Goal: Task Accomplishment & Management: Complete application form

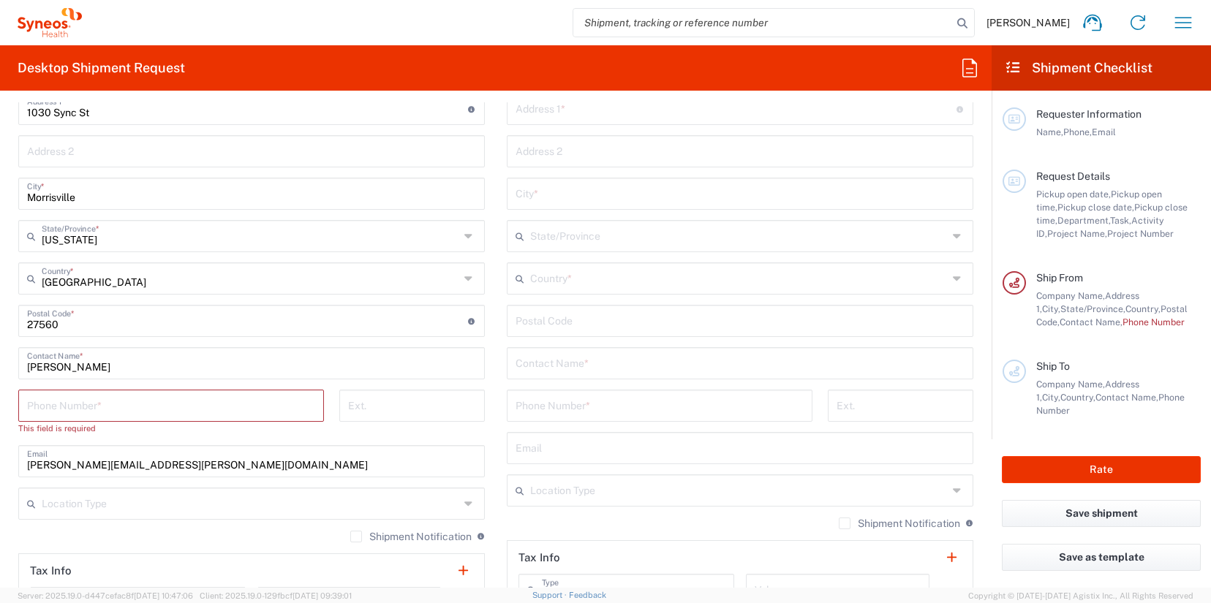
scroll to position [703, 0]
drag, startPoint x: 135, startPoint y: 360, endPoint x: 6, endPoint y: 356, distance: 129.5
click at [6, 356] on form "Requester Information [PERSON_NAME] Name * Phone * [PERSON_NAME][EMAIL_ADDRESS]…" at bounding box center [495, 344] width 991 height 485
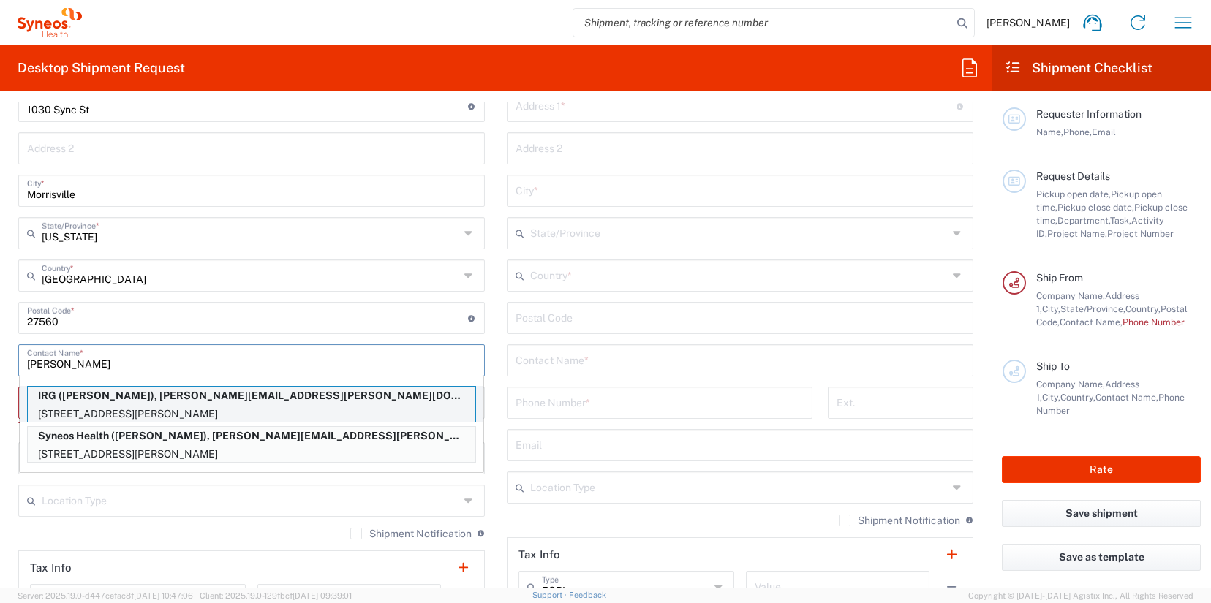
type input "[PERSON_NAME]"
click at [222, 415] on p "[STREET_ADDRESS][PERSON_NAME]" at bounding box center [251, 414] width 447 height 18
type input "IRG"
type input "[STREET_ADDRESS][PERSON_NAME]"
type input "Longueuil"
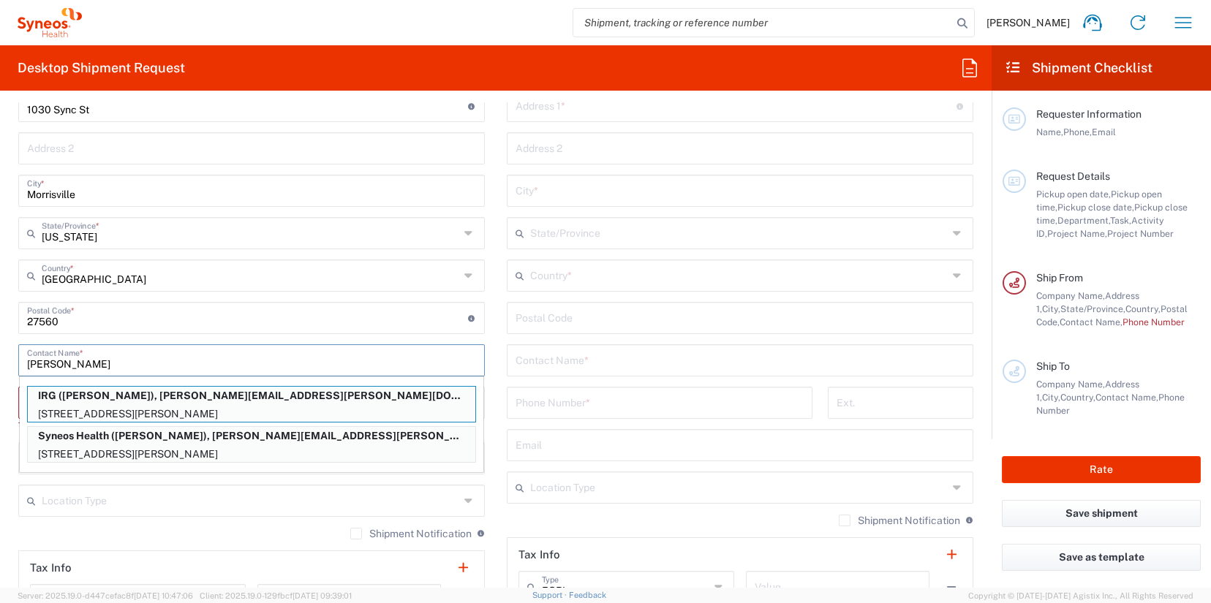
type input "[GEOGRAPHIC_DATA]"
type input "J3Y 6L3"
type input "[PERSON_NAME]"
type input "[PHONE_NUMBER]"
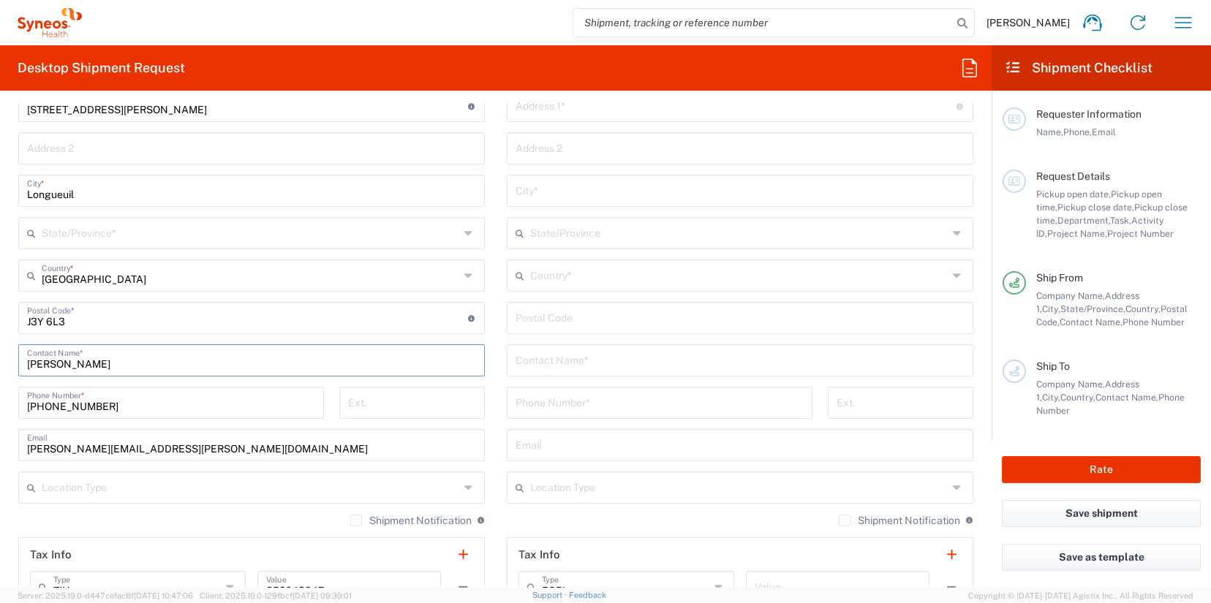
type input "[GEOGRAPHIC_DATA]"
click at [564, 352] on input "text" at bounding box center [739, 360] width 449 height 26
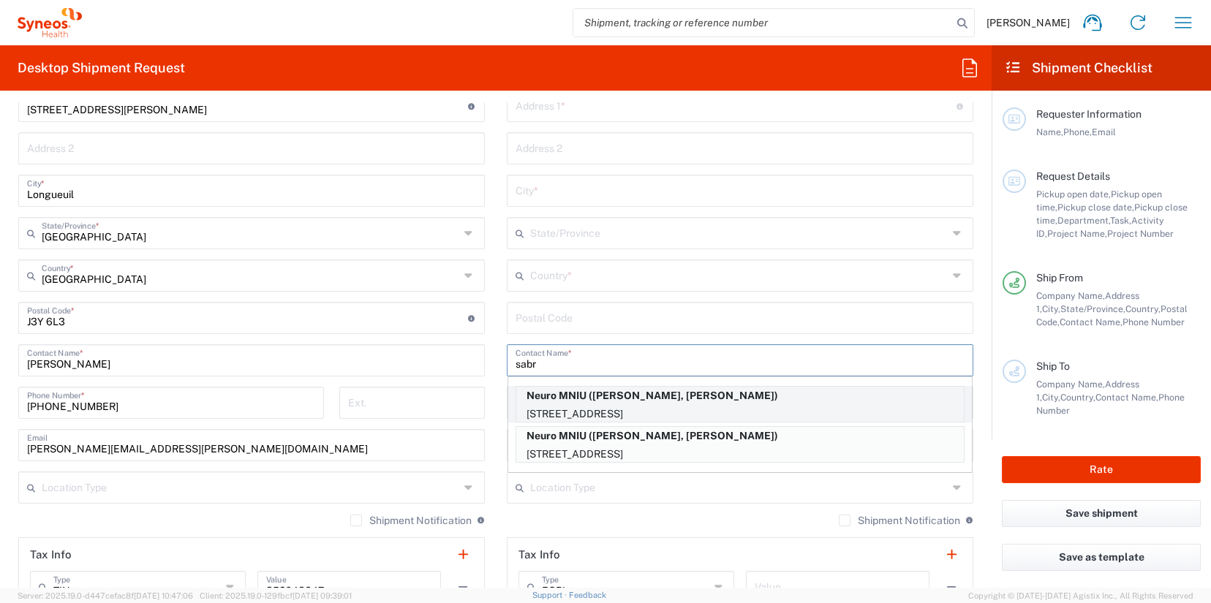
type input "sabr"
click at [680, 401] on p "Neuro MNIU ([PERSON_NAME], [PERSON_NAME])" at bounding box center [739, 396] width 447 height 18
type input "Neuro MNIU"
type input "[STREET_ADDRESS]"
type input "[GEOGRAPHIC_DATA]"
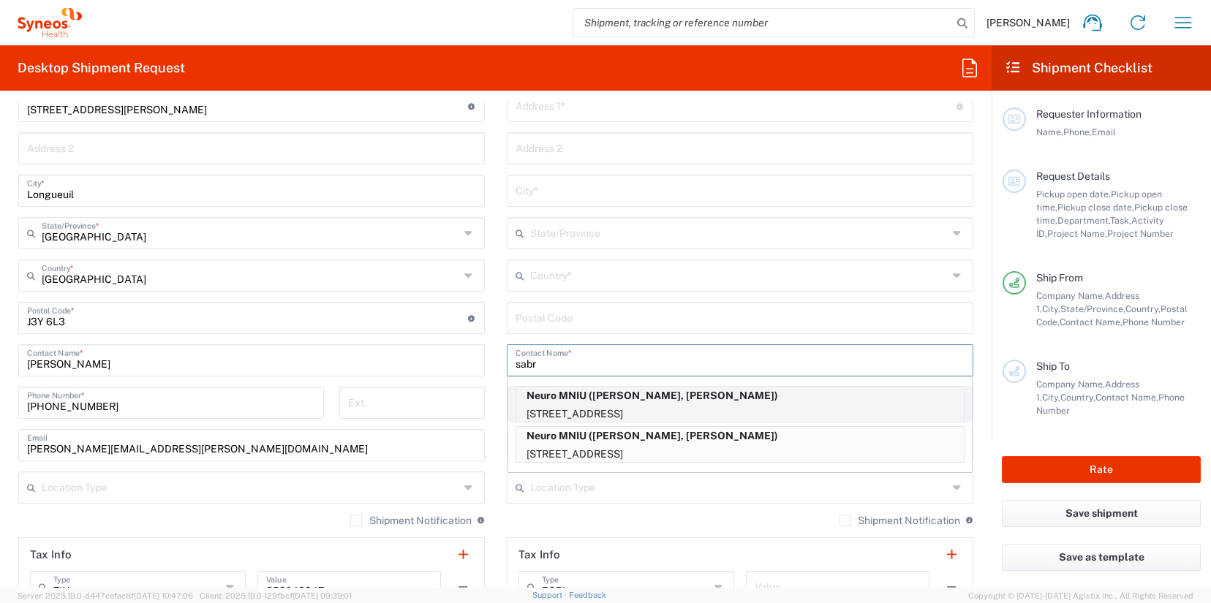
type input "[GEOGRAPHIC_DATA]"
type input "H3A 2B4"
type input "[PERSON_NAME], [PERSON_NAME]"
type input "[PHONE_NUMBER]"
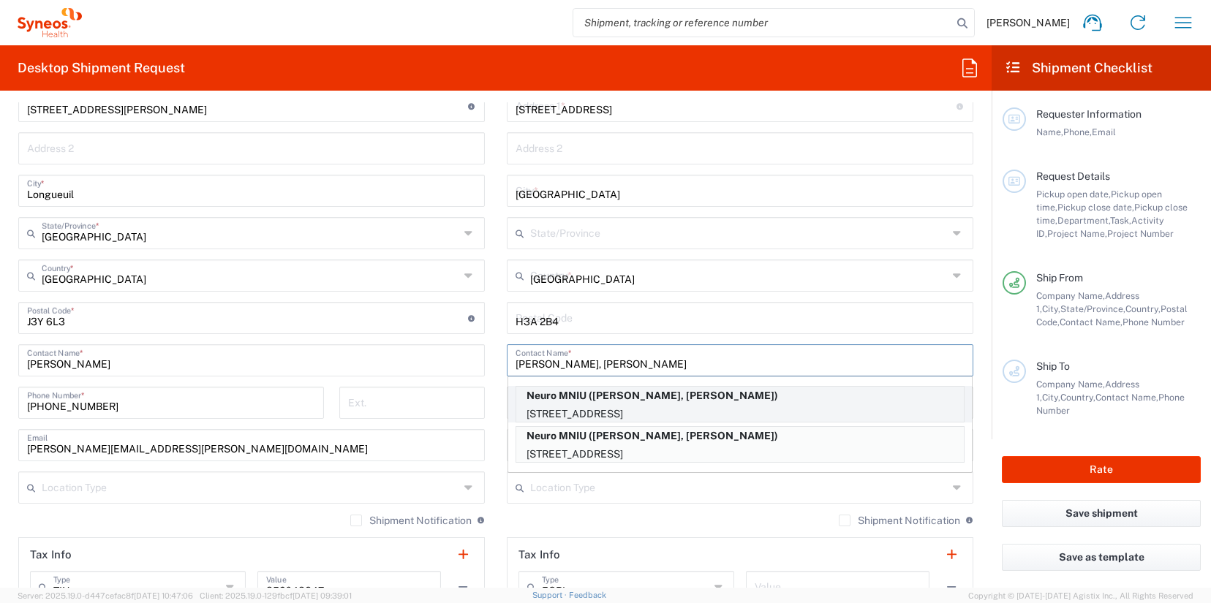
type input "[GEOGRAPHIC_DATA]"
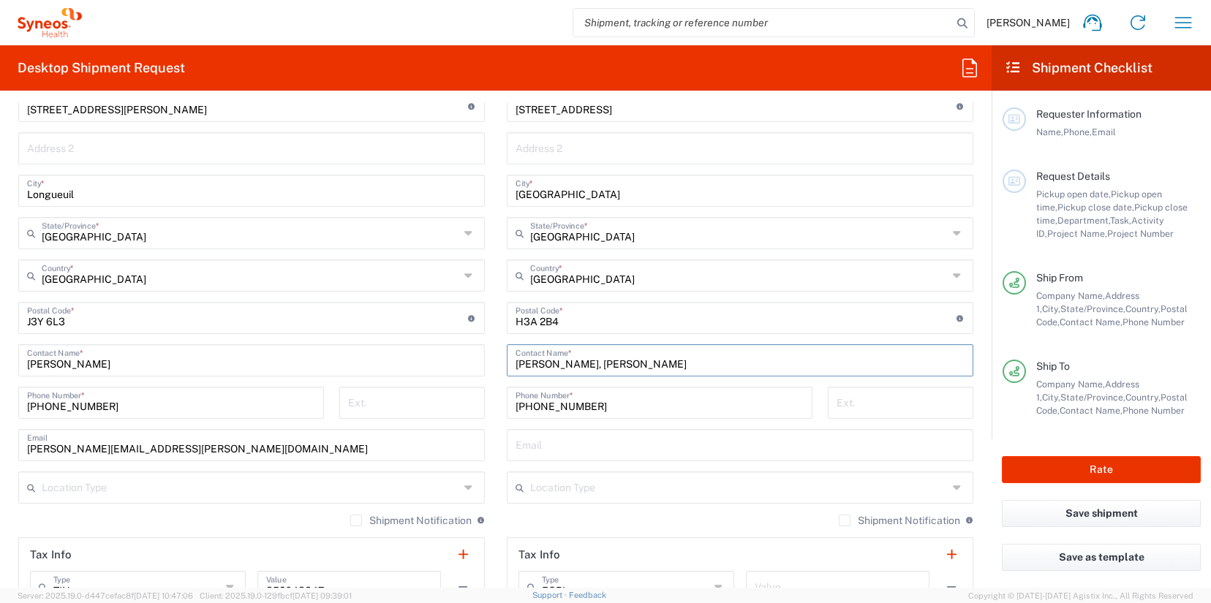
drag, startPoint x: 651, startPoint y: 363, endPoint x: 575, endPoint y: 363, distance: 76.0
click at [575, 363] on input "[PERSON_NAME], [PERSON_NAME]" at bounding box center [739, 360] width 449 height 26
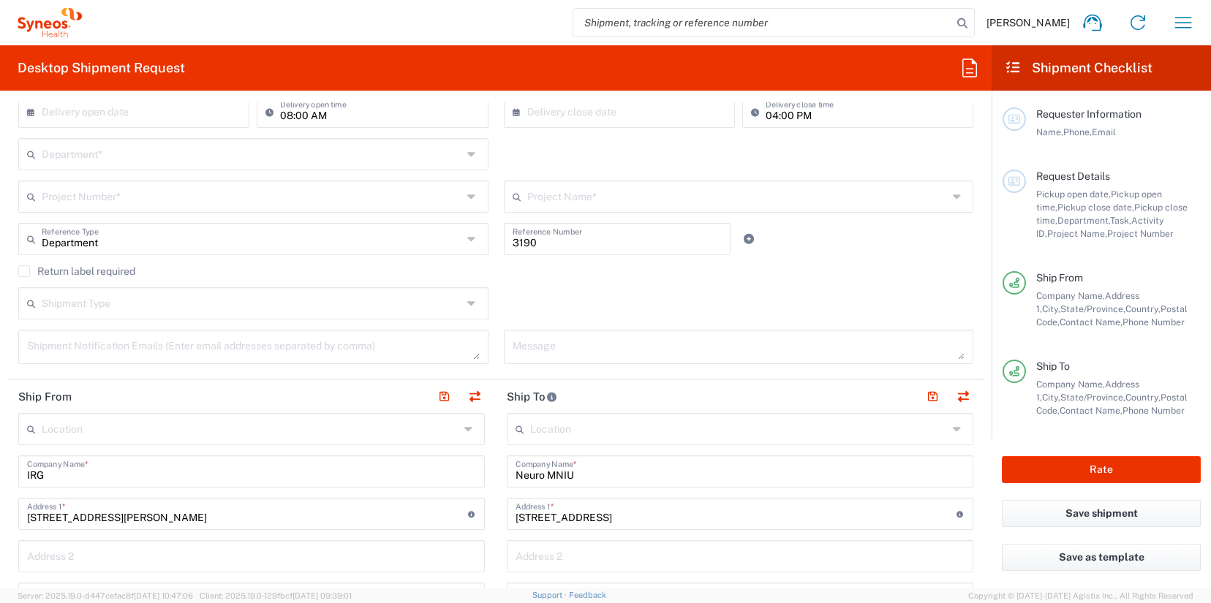
scroll to position [298, 0]
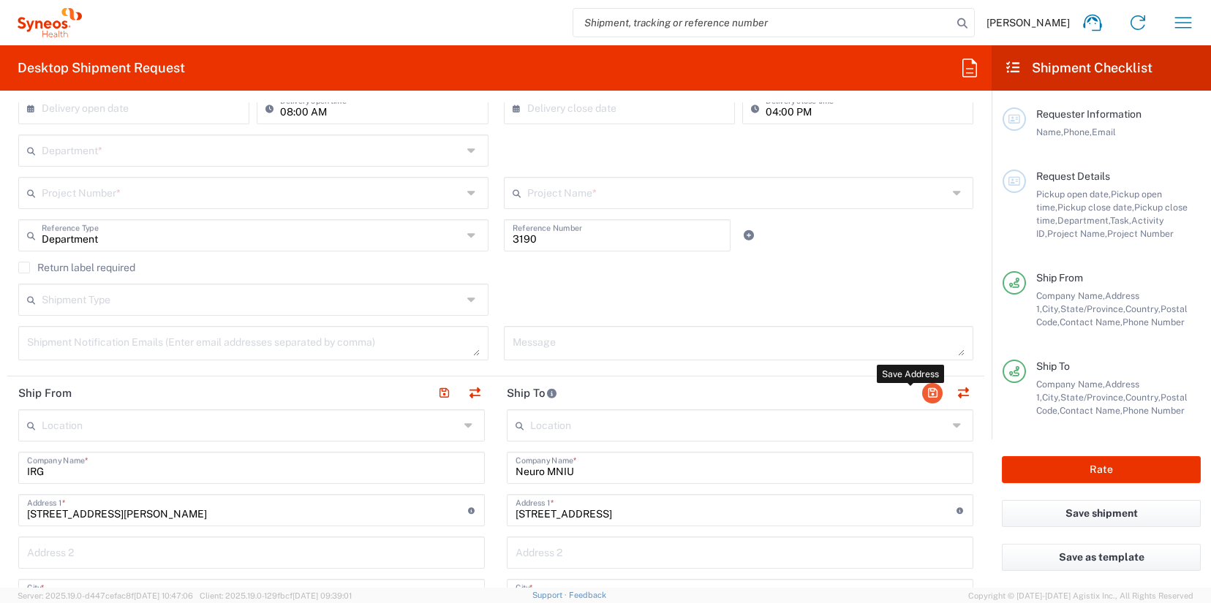
type input "[PERSON_NAME]"
click at [925, 391] on button "button" at bounding box center [932, 393] width 20 height 20
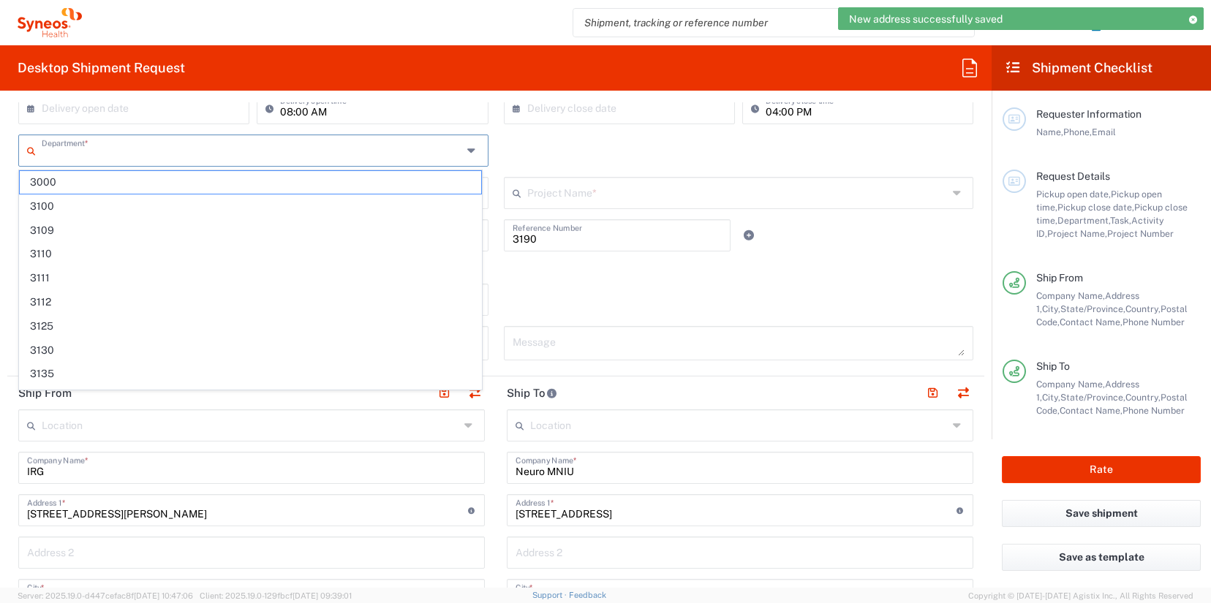
click at [110, 154] on input "text" at bounding box center [252, 150] width 420 height 26
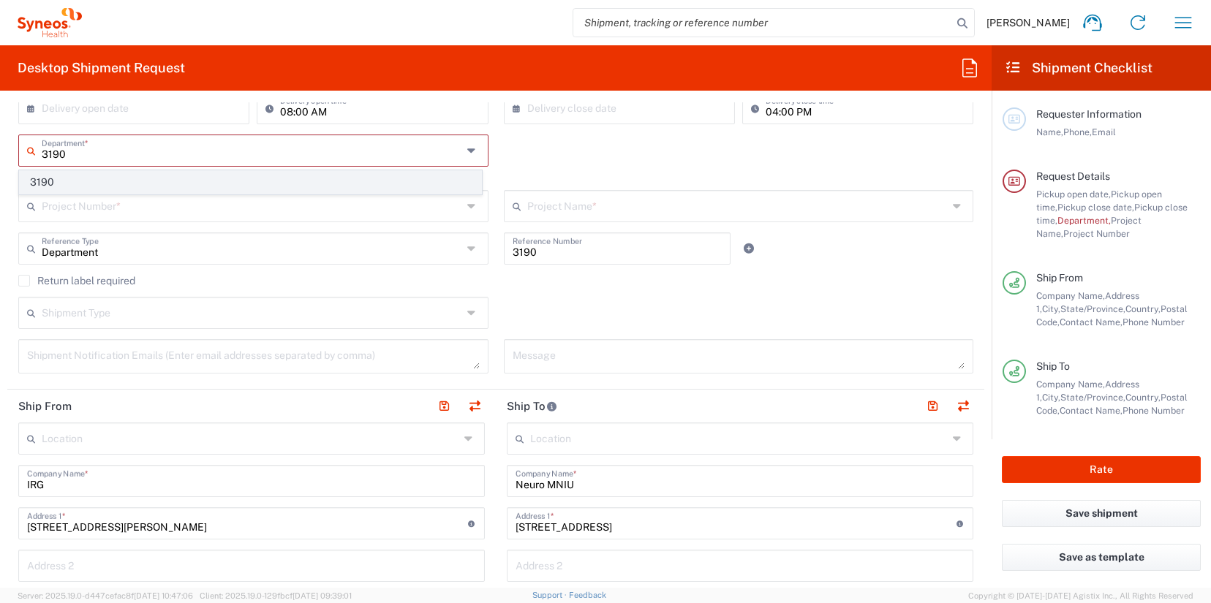
type input "3190"
click at [62, 183] on span "3190" at bounding box center [250, 182] width 461 height 23
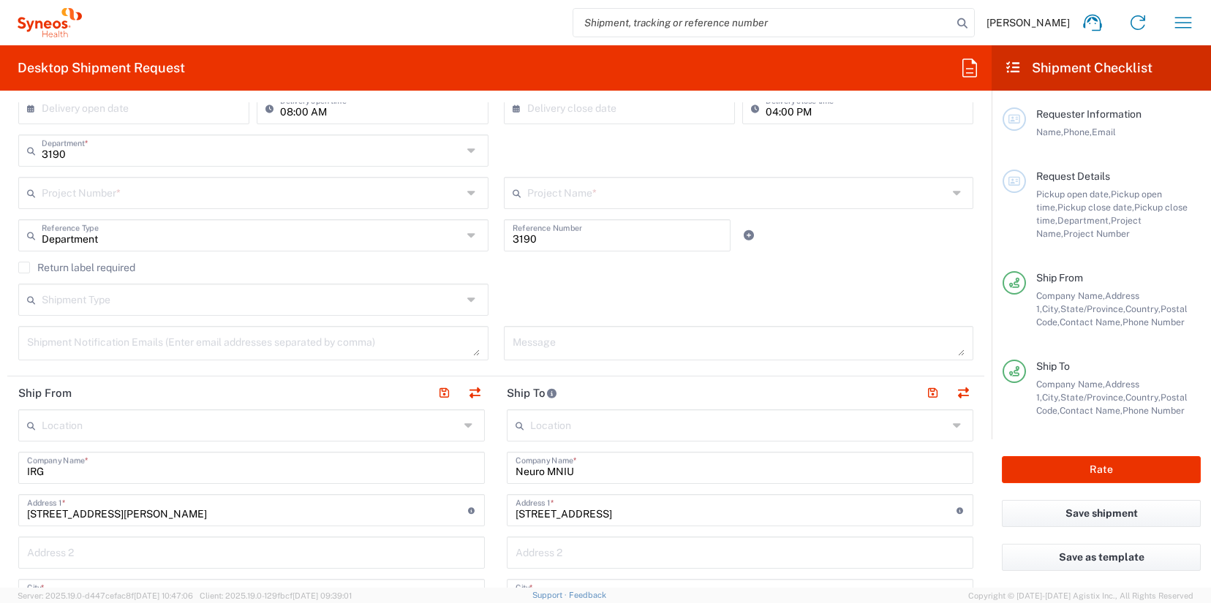
click at [114, 196] on input "text" at bounding box center [252, 192] width 420 height 26
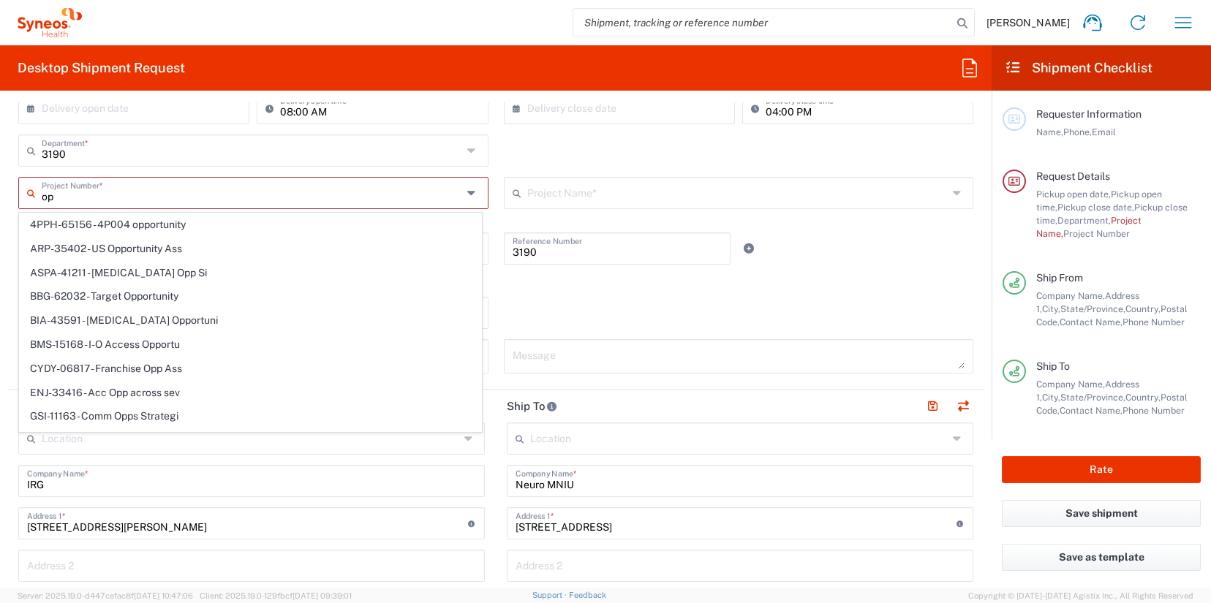
type input "o"
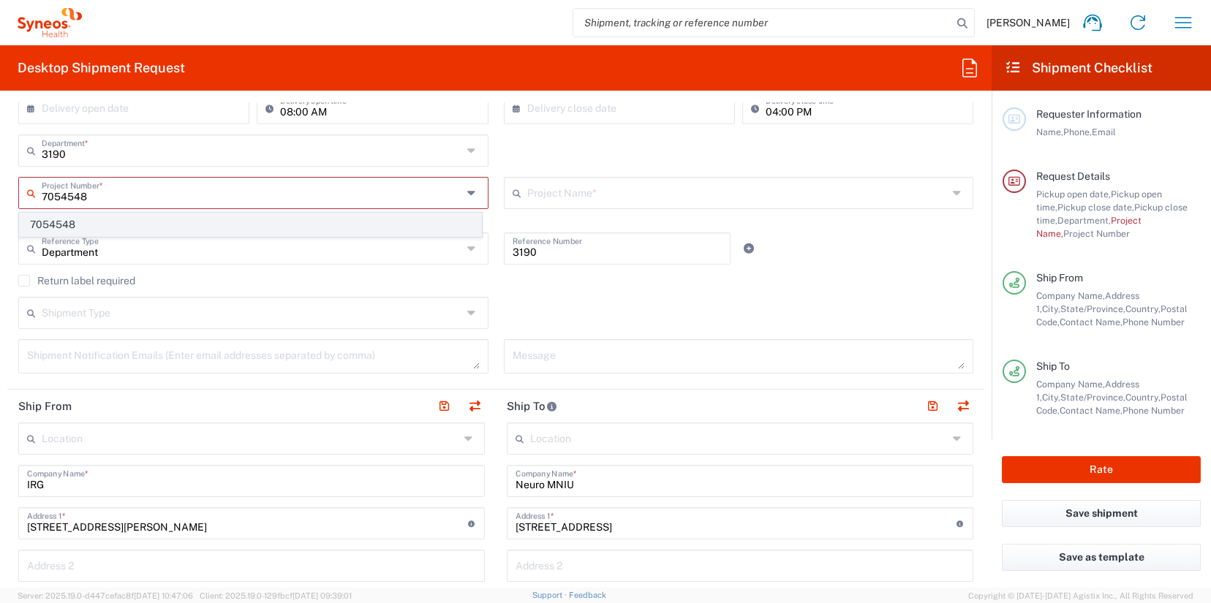
type input "7054548"
click at [105, 229] on span "7054548" at bounding box center [250, 225] width 461 height 23
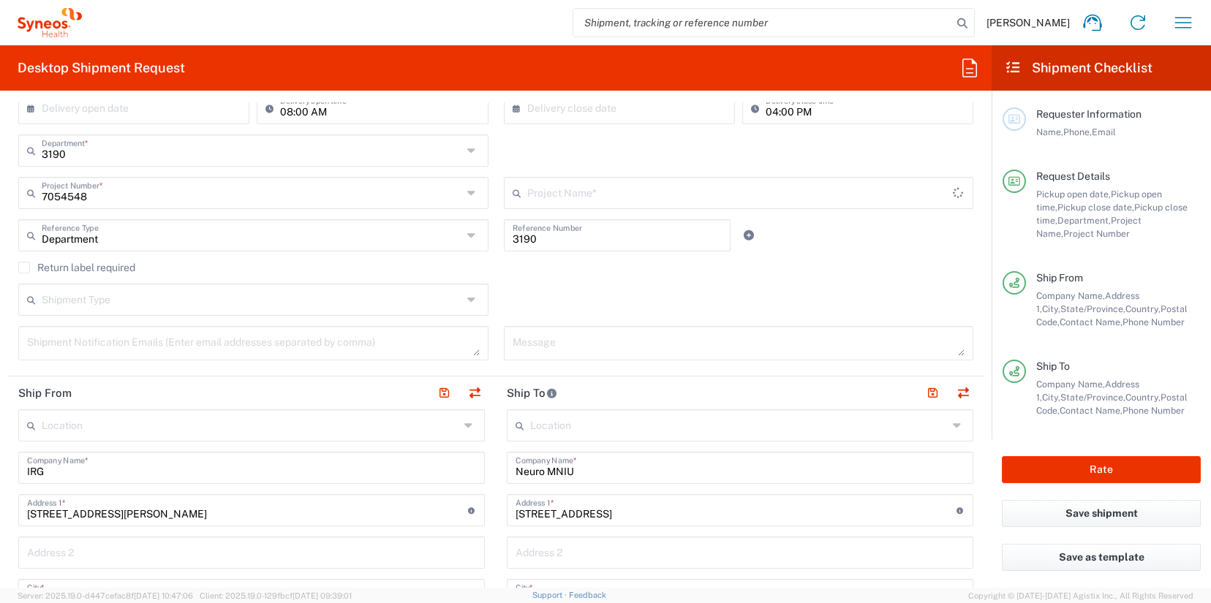
type input "802-[DATE]-003"
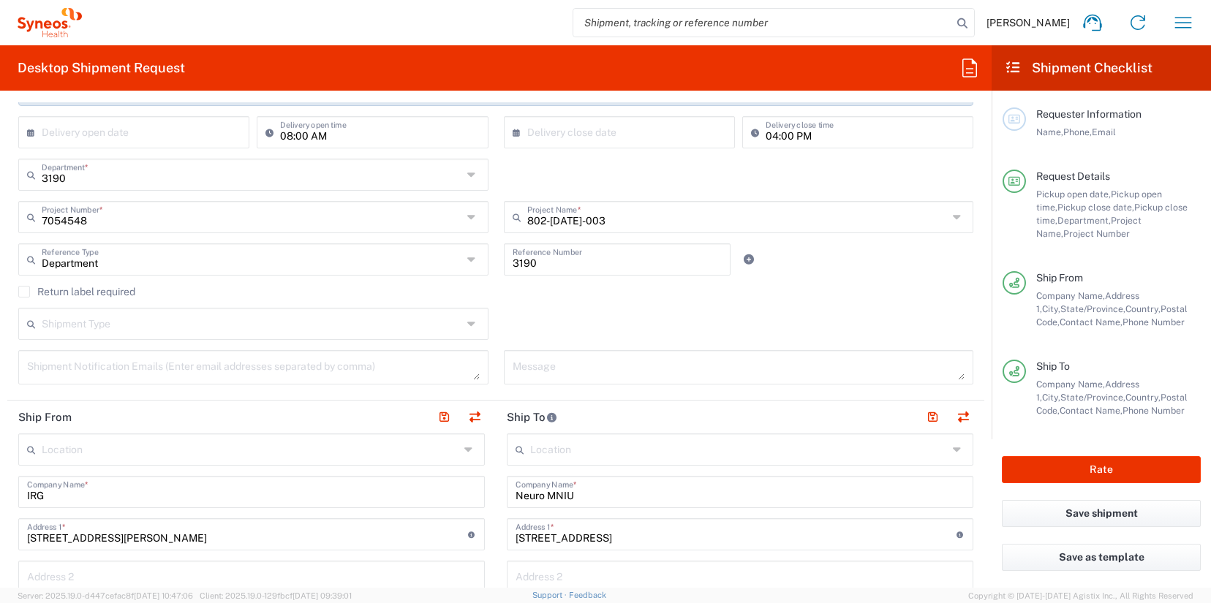
scroll to position [834, 0]
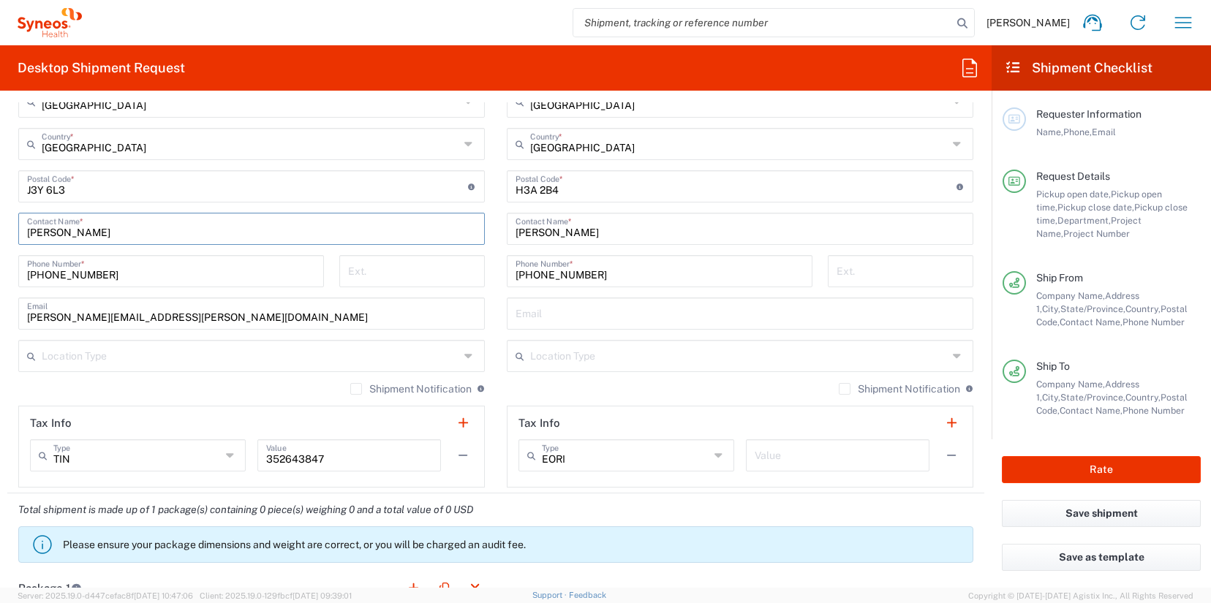
click at [105, 236] on input "[PERSON_NAME]" at bounding box center [251, 228] width 449 height 26
drag, startPoint x: 82, startPoint y: 315, endPoint x: -48, endPoint y: 316, distance: 129.4
click at [0, 316] on html "[PERSON_NAME] Home Shipment estimator Shipment tracking Desktop shipment reques…" at bounding box center [605, 301] width 1211 height 603
drag, startPoint x: 254, startPoint y: 318, endPoint x: -8, endPoint y: 310, distance: 261.9
click at [0, 310] on html "[PERSON_NAME] Home Shipment estimator Shipment tracking Desktop shipment reques…" at bounding box center [605, 301] width 1211 height 603
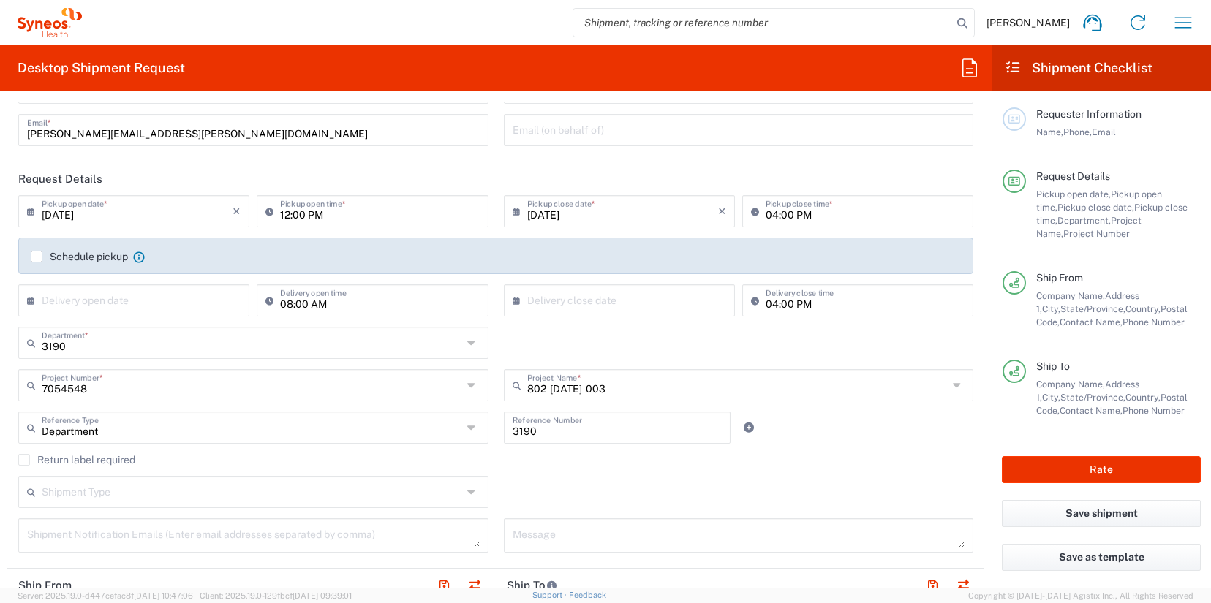
scroll to position [0, 0]
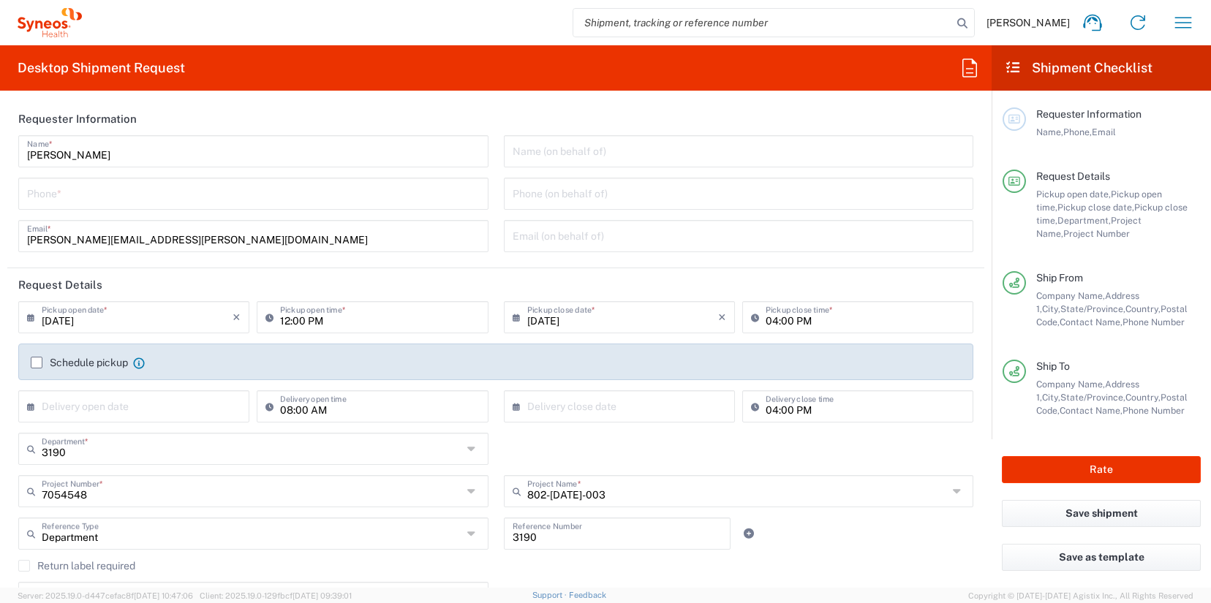
type input "[EMAIL_ADDRESS][PERSON_NAME][DOMAIN_NAME]"
click at [537, 241] on input "text" at bounding box center [739, 235] width 453 height 26
paste input "[EMAIL_ADDRESS][PERSON_NAME][DOMAIN_NAME]"
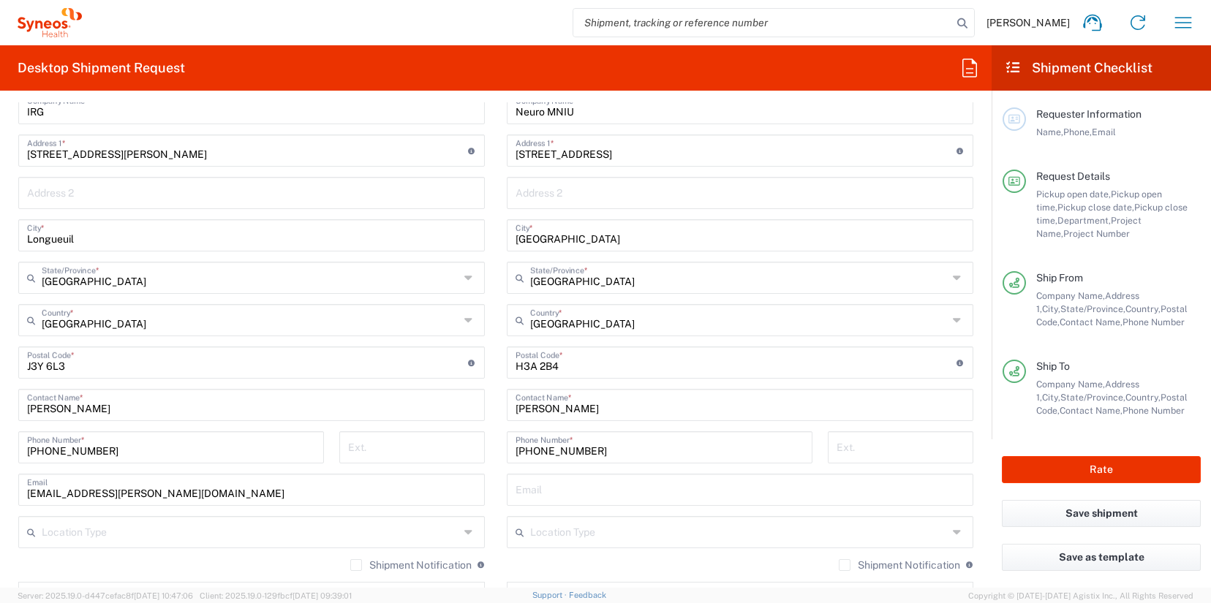
scroll to position [662, 0]
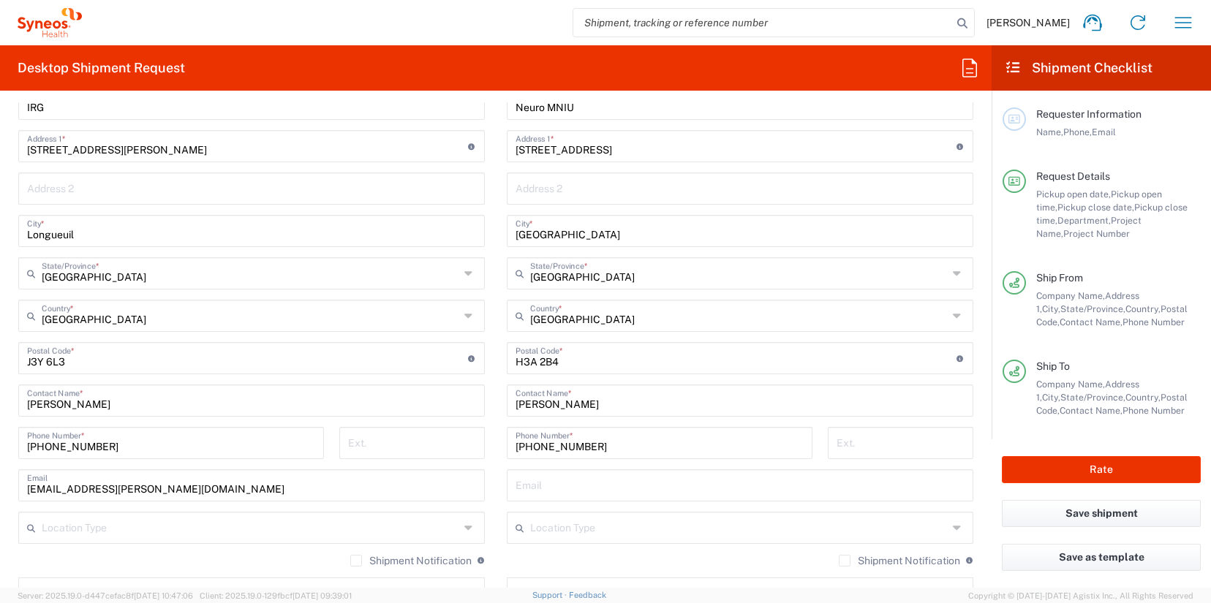
type input "[EMAIL_ADDRESS][PERSON_NAME][DOMAIN_NAME]"
drag, startPoint x: 109, startPoint y: 402, endPoint x: -15, endPoint y: 401, distance: 124.3
click at [0, 401] on html "[PERSON_NAME] Home Shipment estimator Shipment tracking Desktop shipment reques…" at bounding box center [605, 301] width 1211 height 603
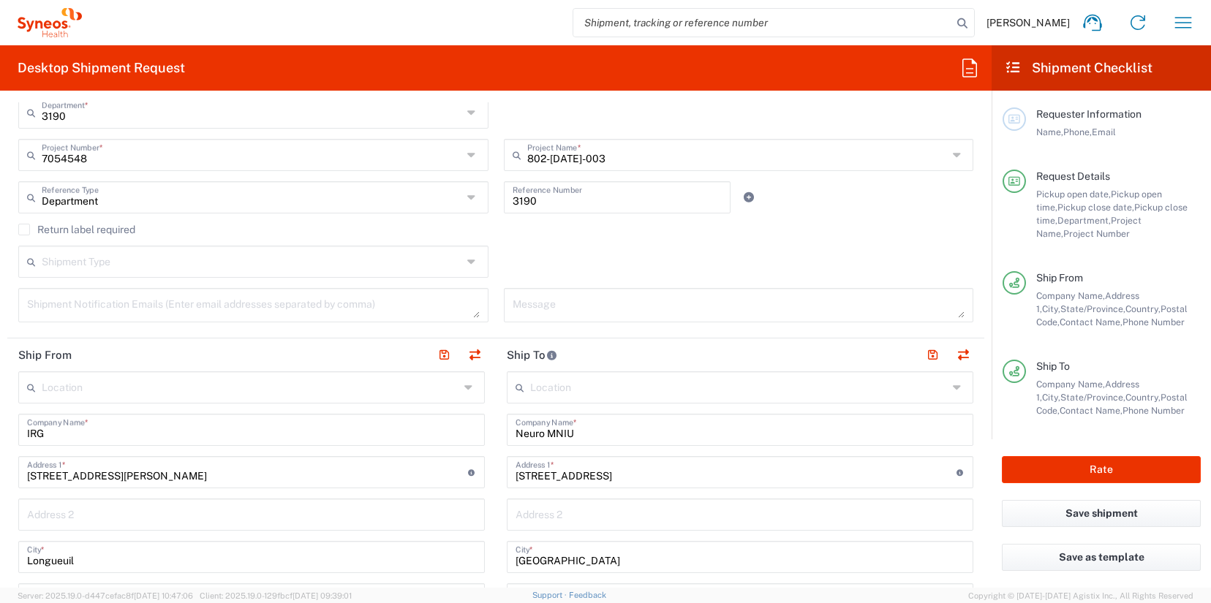
scroll to position [0, 0]
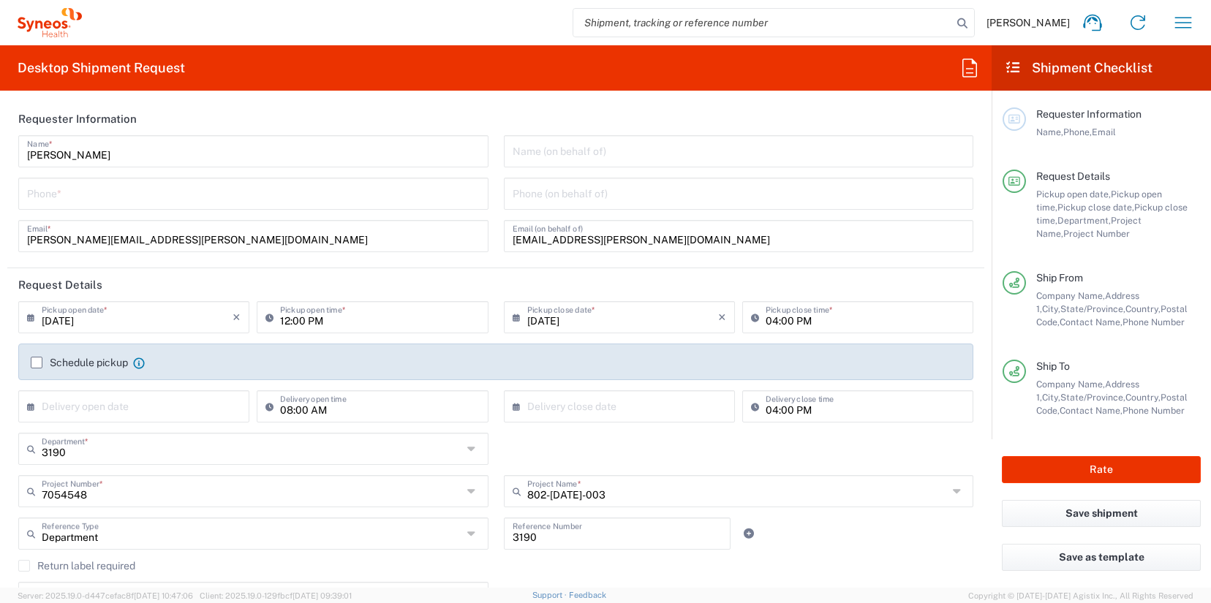
click at [543, 157] on input "text" at bounding box center [739, 150] width 453 height 26
paste input "[PERSON_NAME]"
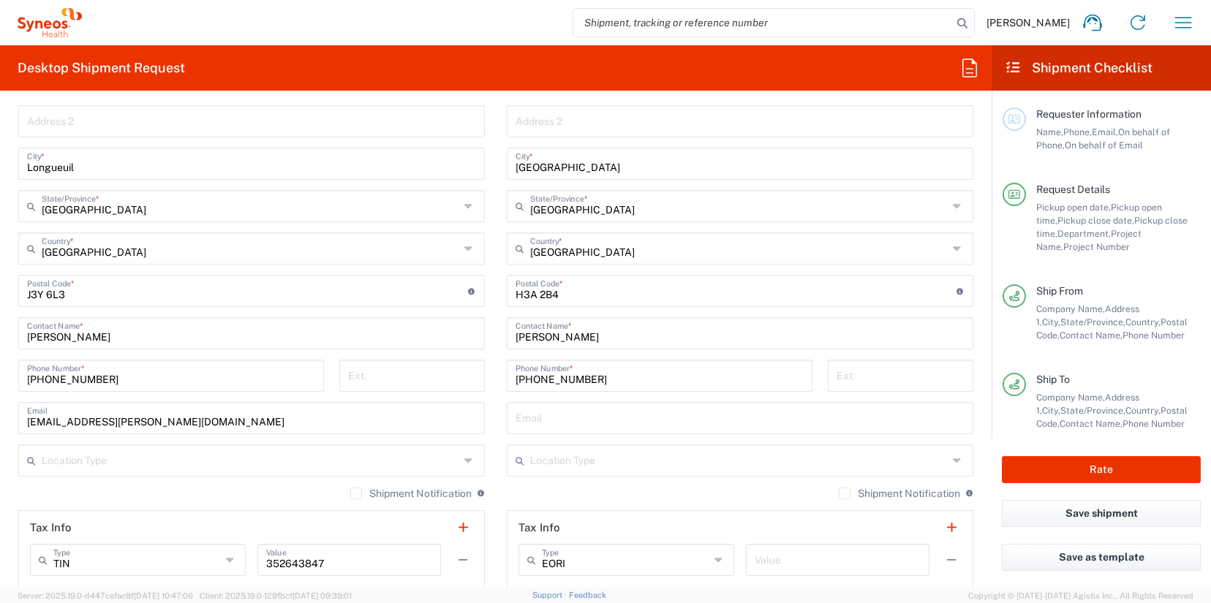
scroll to position [730, 0]
type input "[PERSON_NAME]"
drag, startPoint x: 104, startPoint y: 373, endPoint x: -69, endPoint y: 371, distance: 173.3
click at [0, 371] on html "[PERSON_NAME] Home Shipment estimator Shipment tracking Desktop shipment reques…" at bounding box center [605, 301] width 1211 height 603
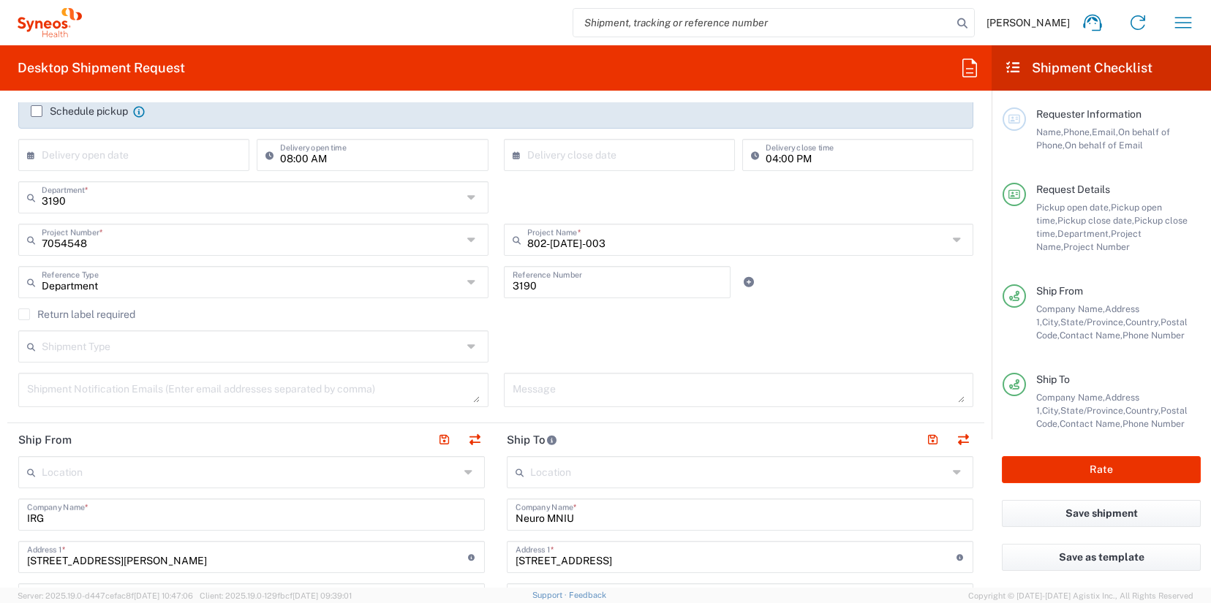
scroll to position [0, 0]
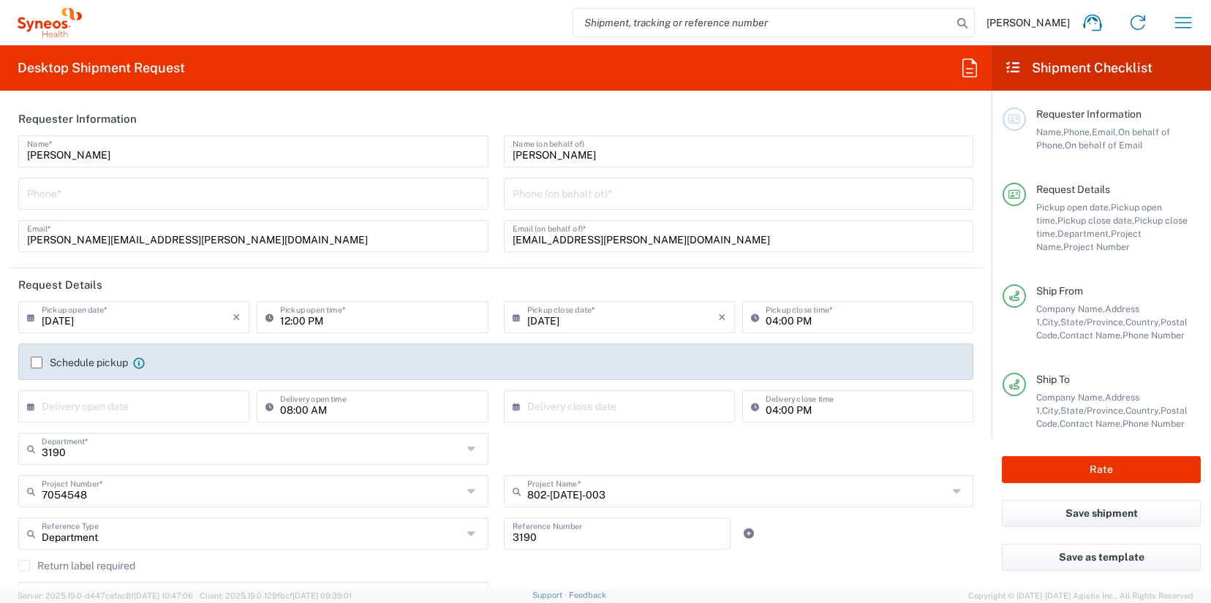
click at [530, 186] on input "tel" at bounding box center [739, 193] width 453 height 26
paste input "[PHONE_NUMBER]"
type input "[PHONE_NUMBER]"
click at [107, 188] on input "tel" at bounding box center [253, 193] width 453 height 26
type input "3035422228"
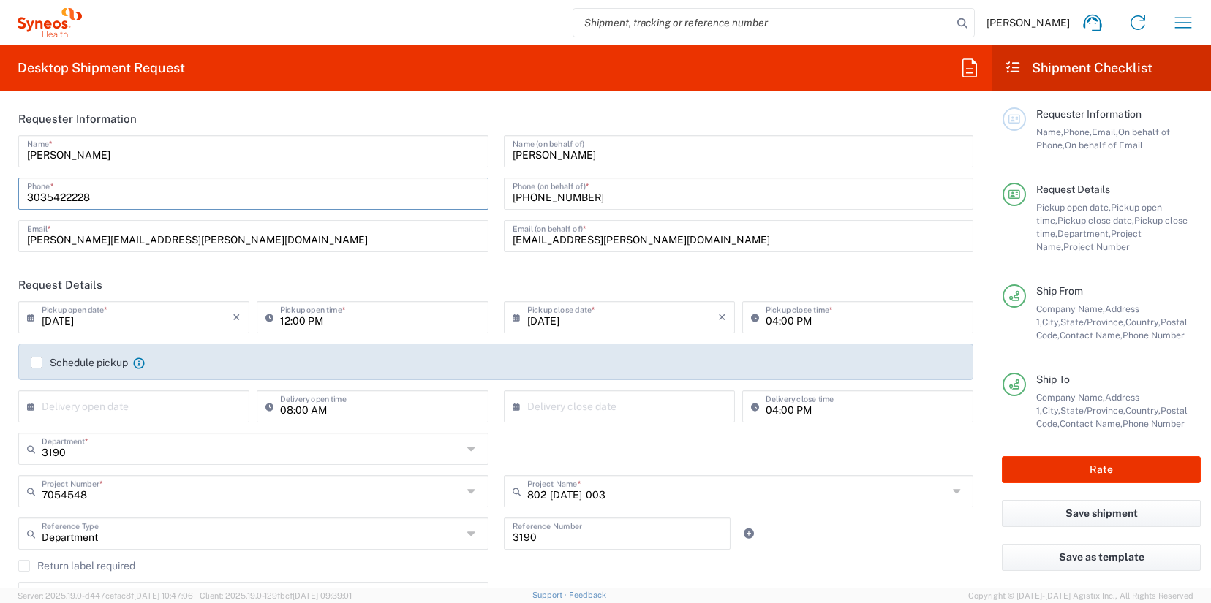
type input "Suite 111"
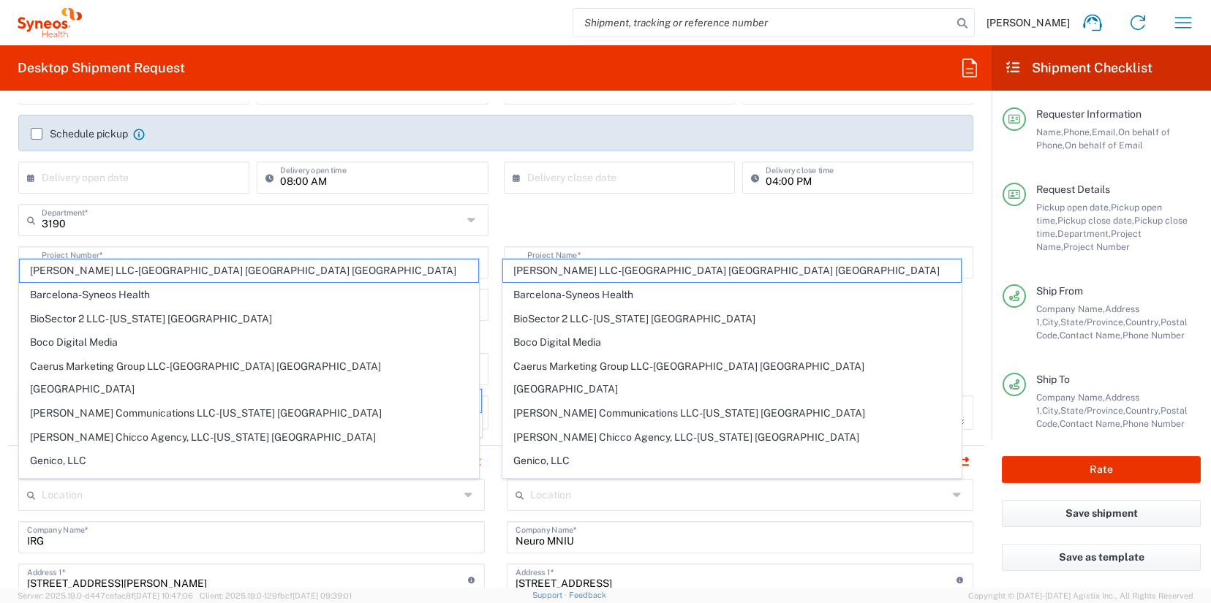
scroll to position [4, 0]
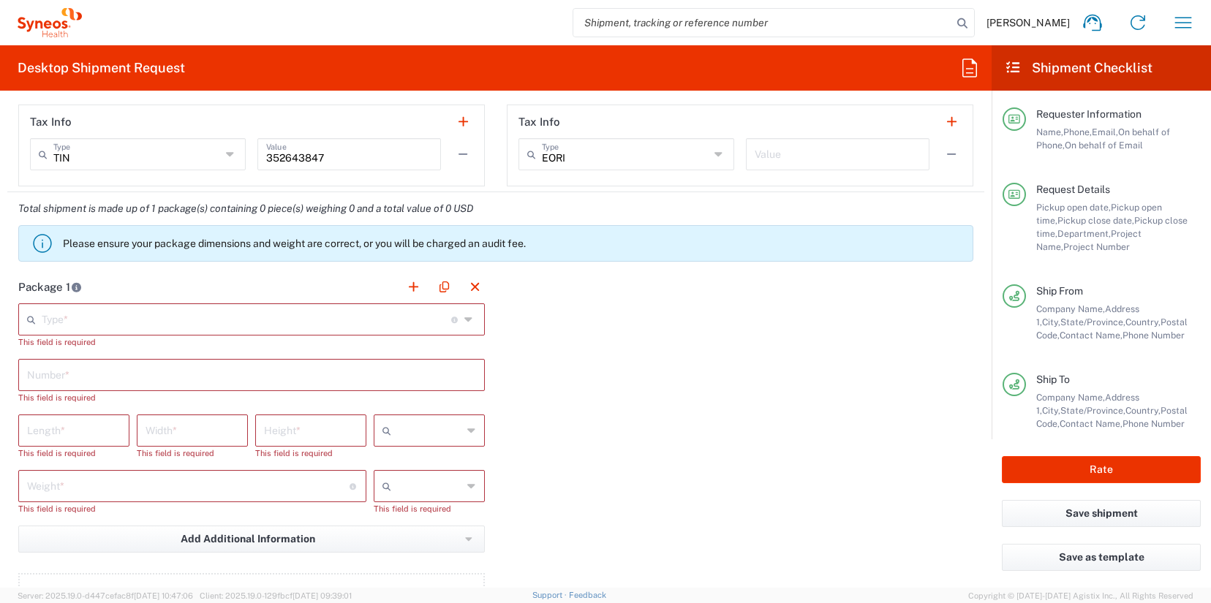
scroll to position [1211, 0]
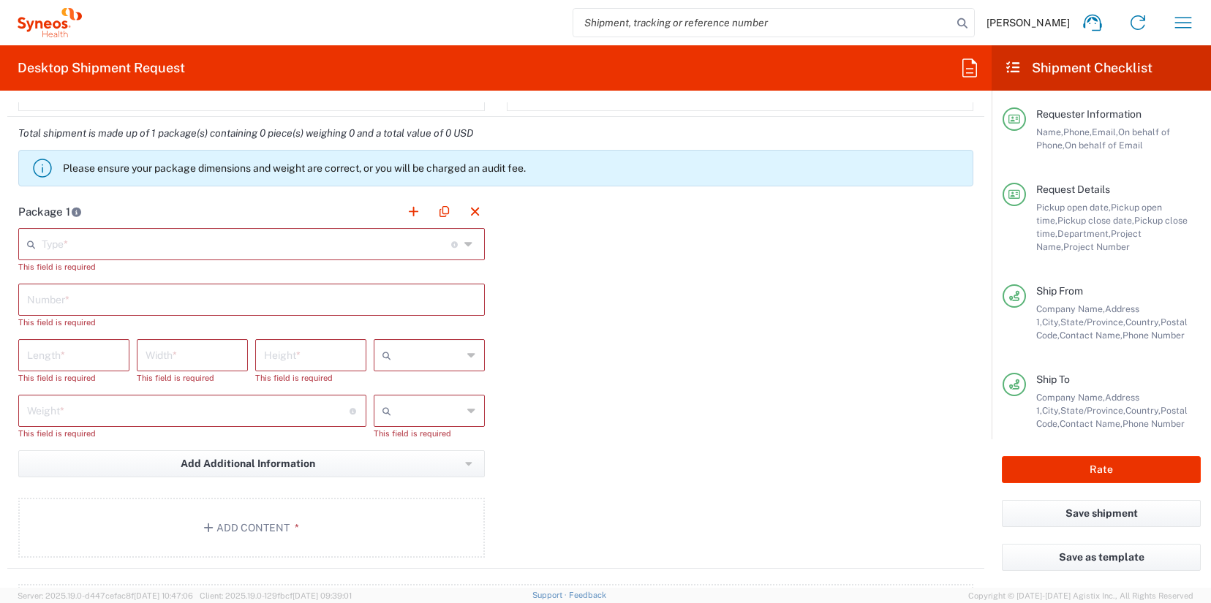
click at [222, 241] on input "text" at bounding box center [246, 243] width 409 height 26
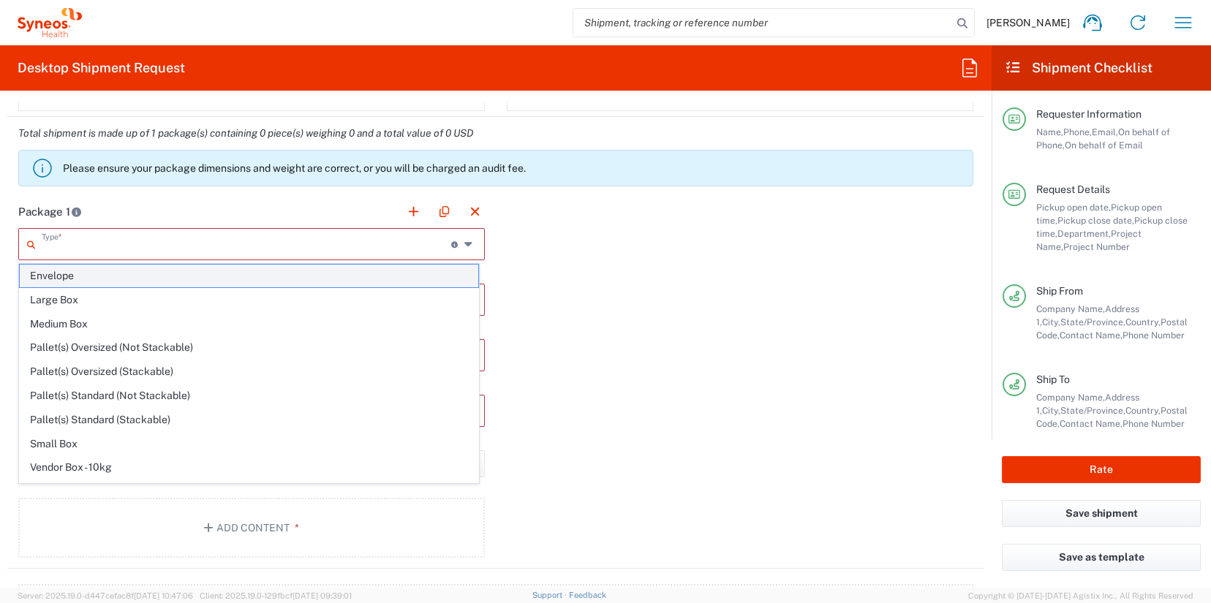
click at [201, 282] on span "Envelope" at bounding box center [249, 276] width 458 height 23
type input "Envelope"
type input "1"
type input "9.5"
type input "12.5"
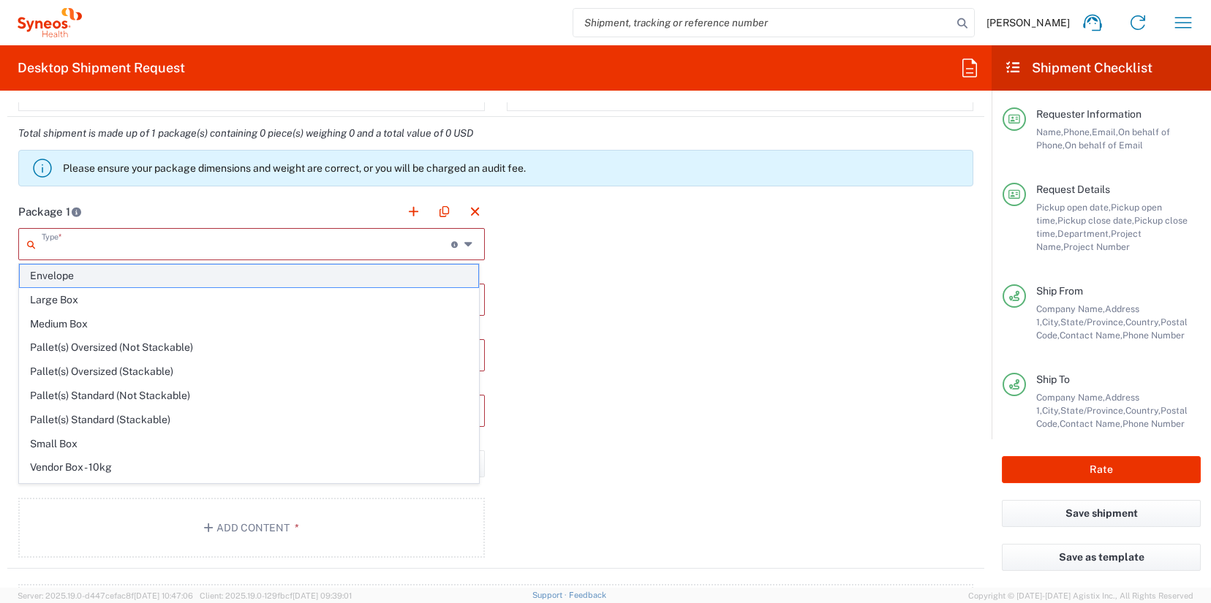
type input "0.25"
type input "in"
type input "0.45"
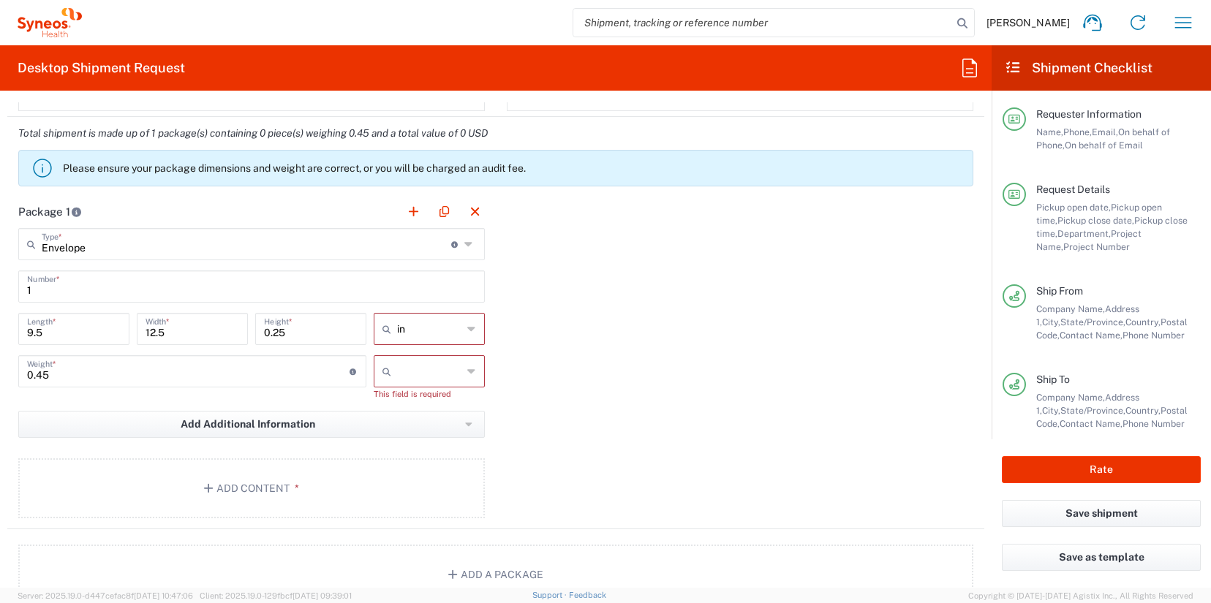
click at [410, 376] on input "text" at bounding box center [429, 371] width 65 height 23
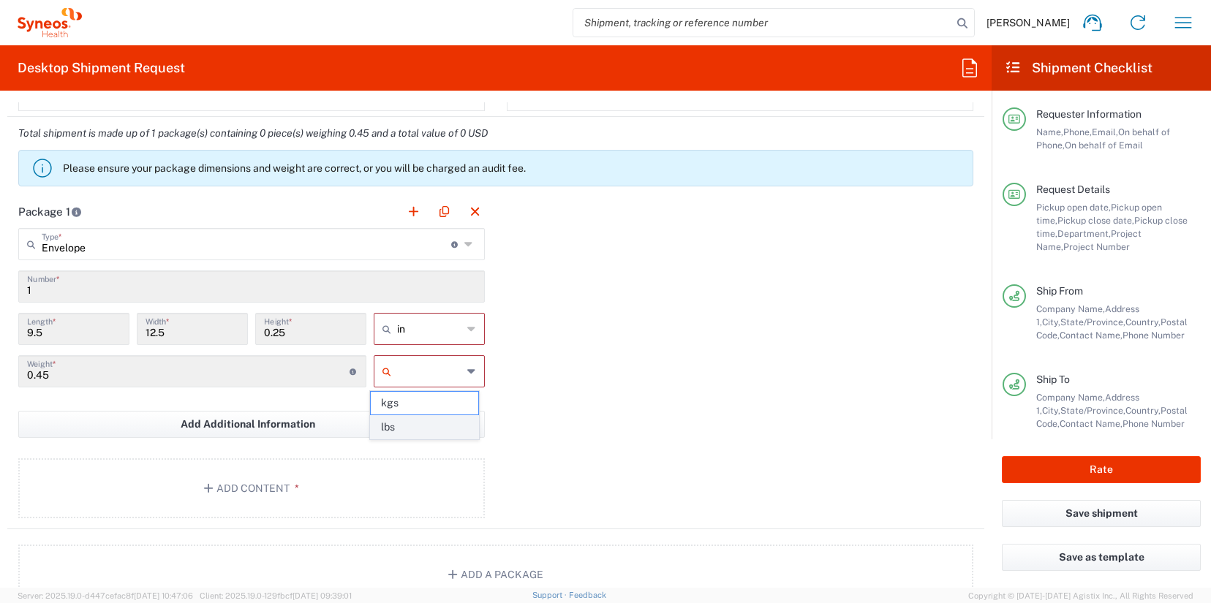
click at [409, 424] on span "lbs" at bounding box center [424, 427] width 107 height 23
type input "lbs"
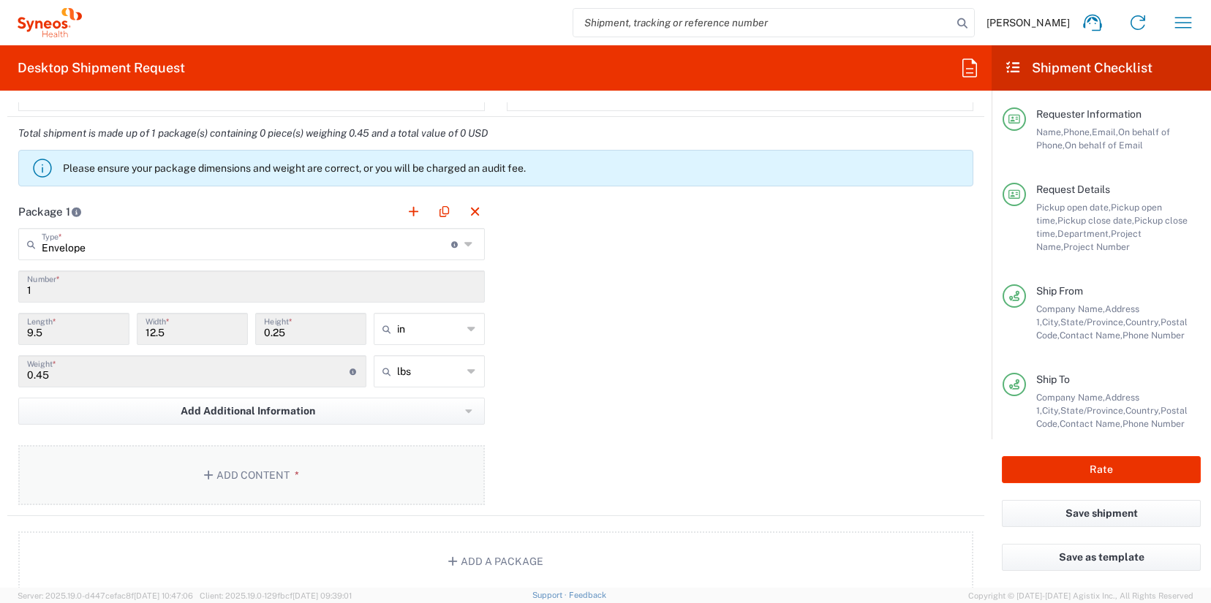
click at [330, 458] on button "Add Content *" at bounding box center [251, 475] width 466 height 60
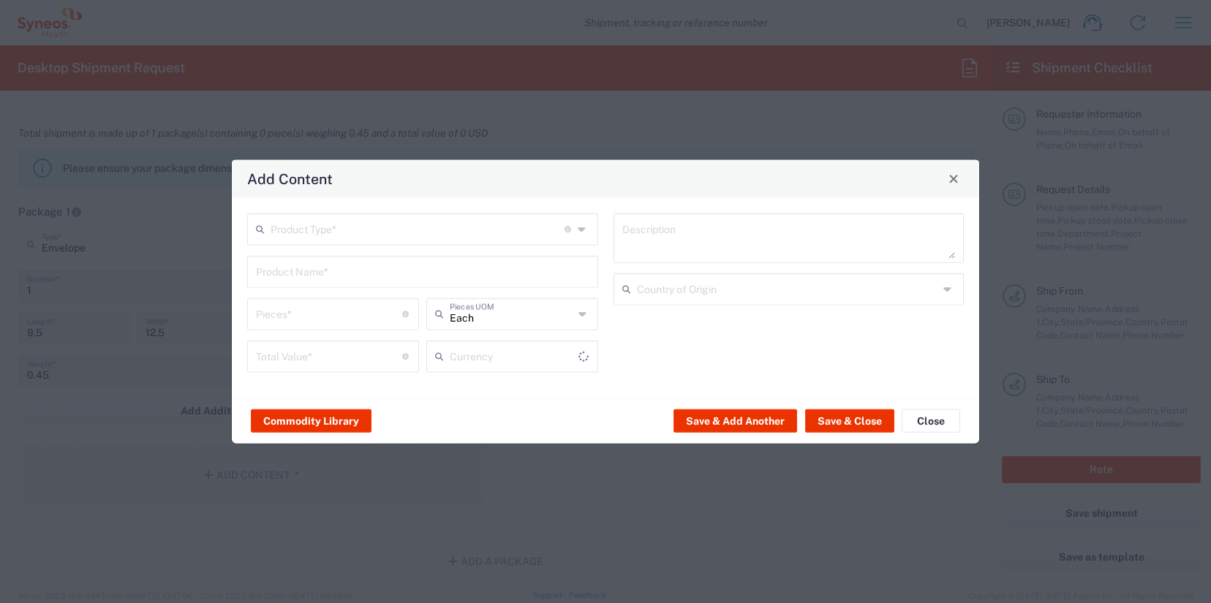
type input "US Dollar"
click at [338, 231] on input "text" at bounding box center [418, 228] width 294 height 26
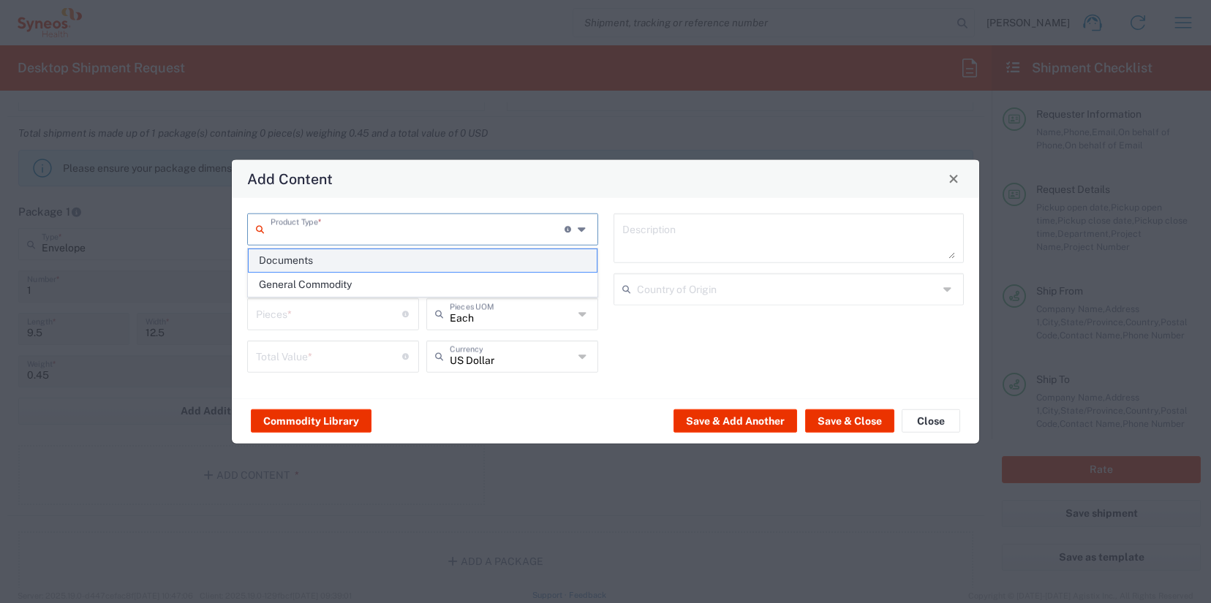
click at [332, 254] on span "Documents" at bounding box center [423, 260] width 348 height 23
type input "Documents"
type input "1"
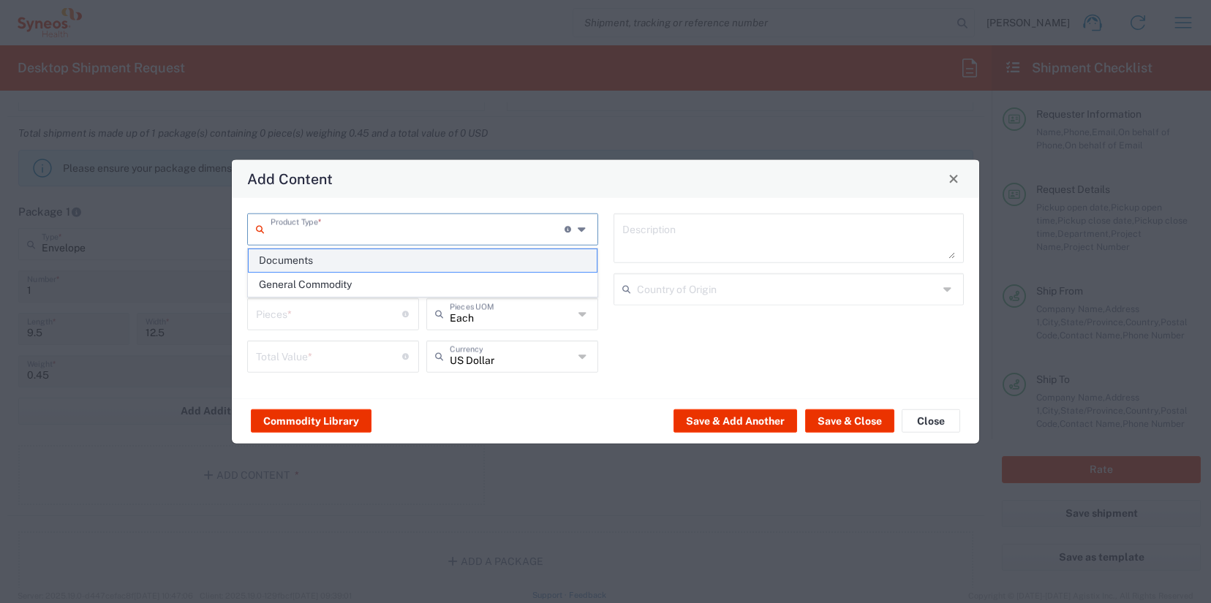
type textarea "Documents"
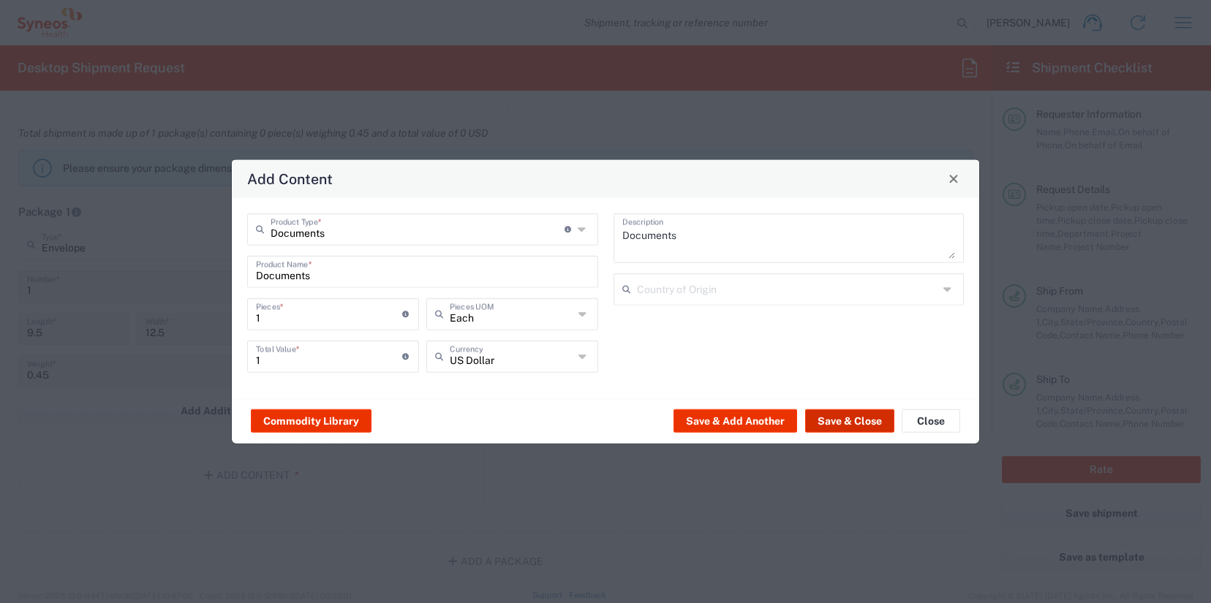
click at [862, 424] on button "Save & Close" at bounding box center [849, 420] width 89 height 23
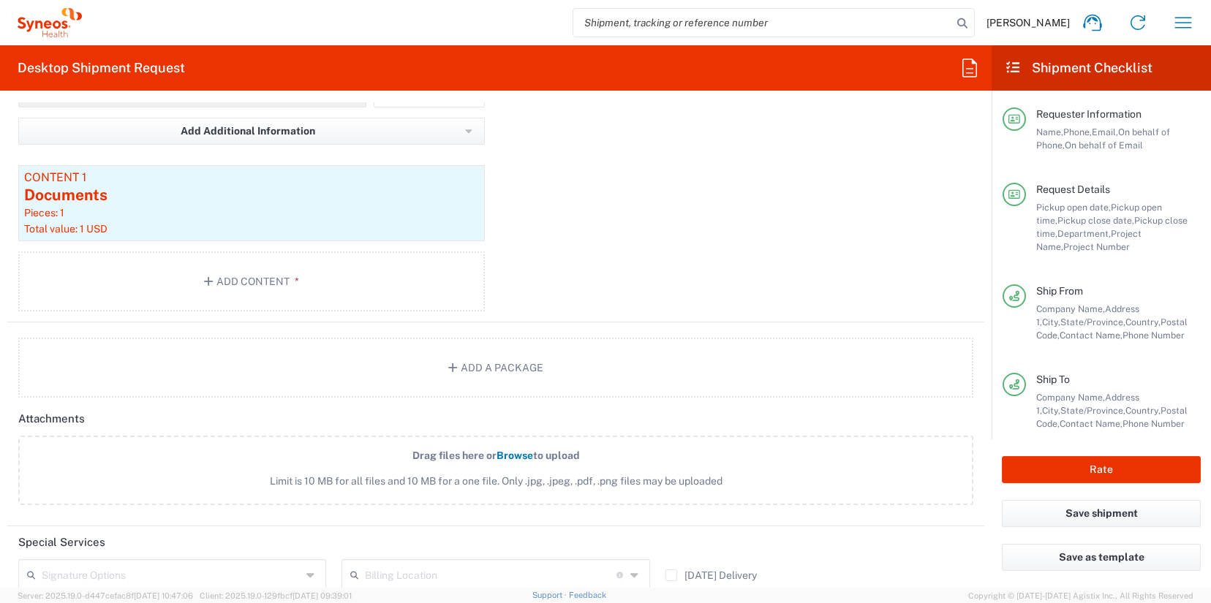
scroll to position [1497, 0]
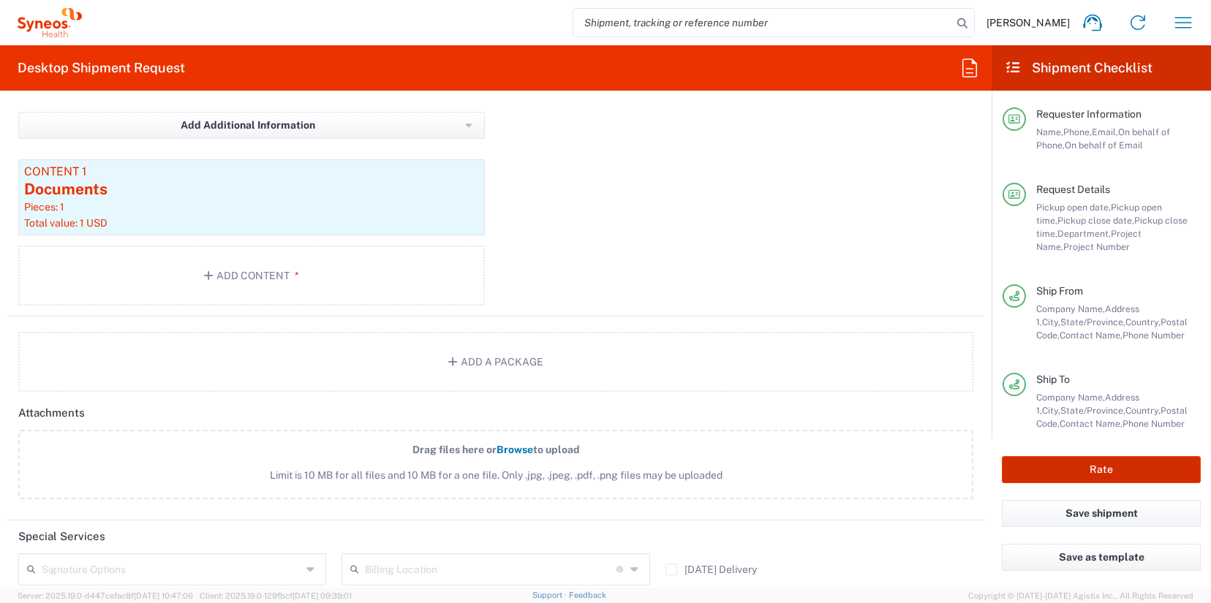
click at [1070, 475] on button "Rate" at bounding box center [1101, 469] width 199 height 27
type input "7054548"
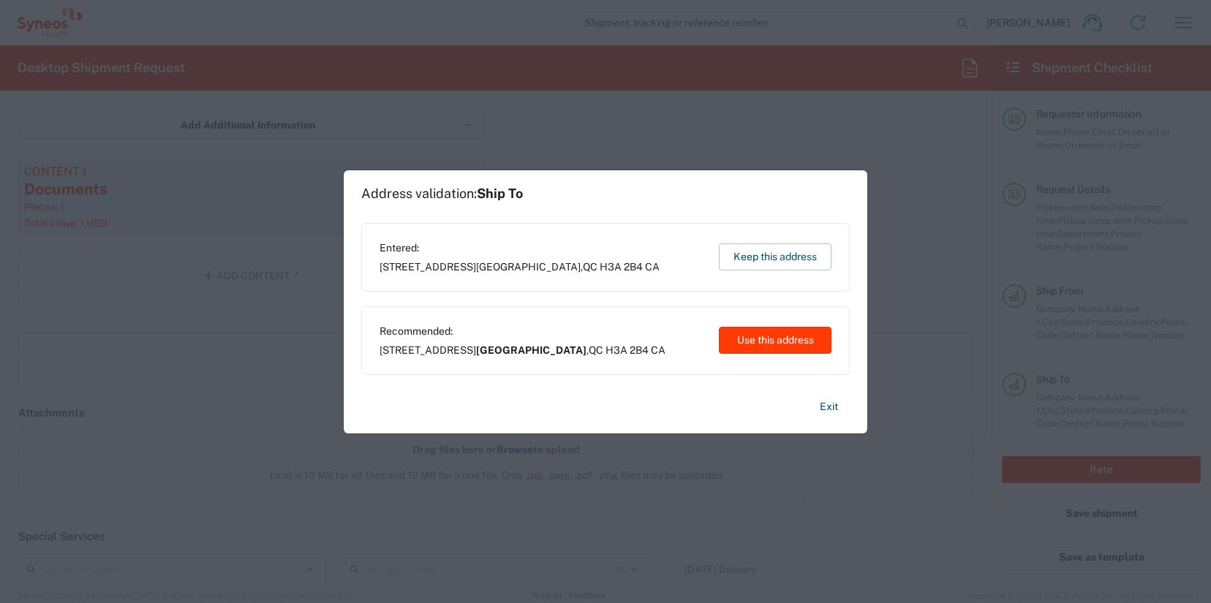
click at [774, 333] on button "Use this address" at bounding box center [775, 340] width 113 height 27
type input "[GEOGRAPHIC_DATA]"
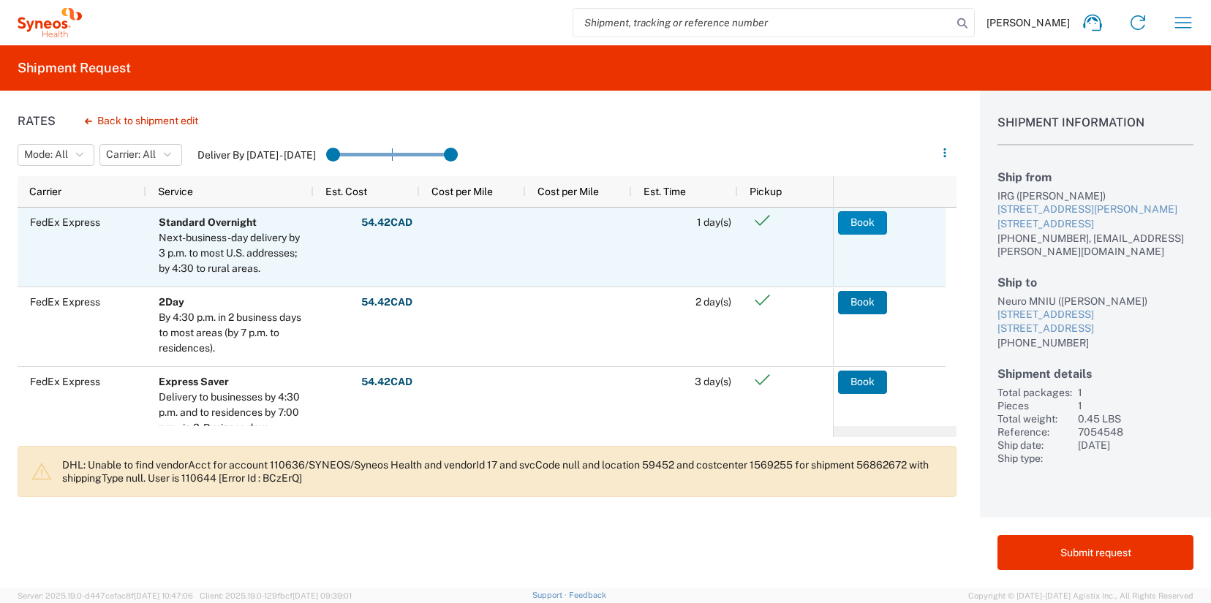
click at [858, 216] on button "Book" at bounding box center [862, 222] width 49 height 23
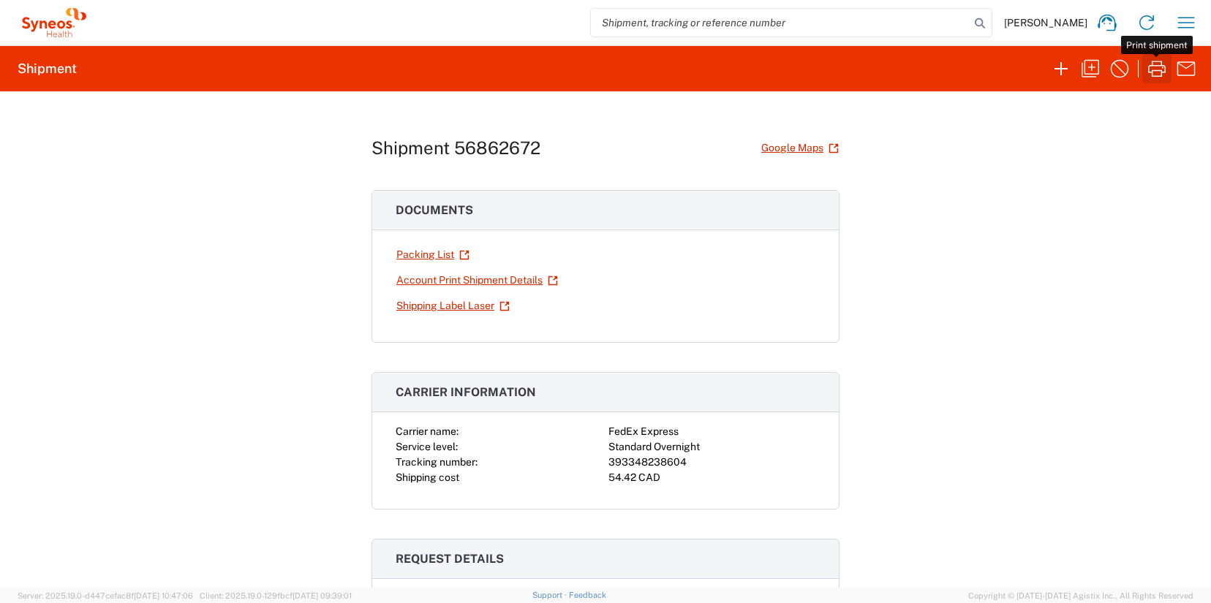
click at [1156, 76] on icon "button" at bounding box center [1157, 69] width 18 height 16
click at [1093, 70] on icon "button" at bounding box center [1089, 68] width 23 height 23
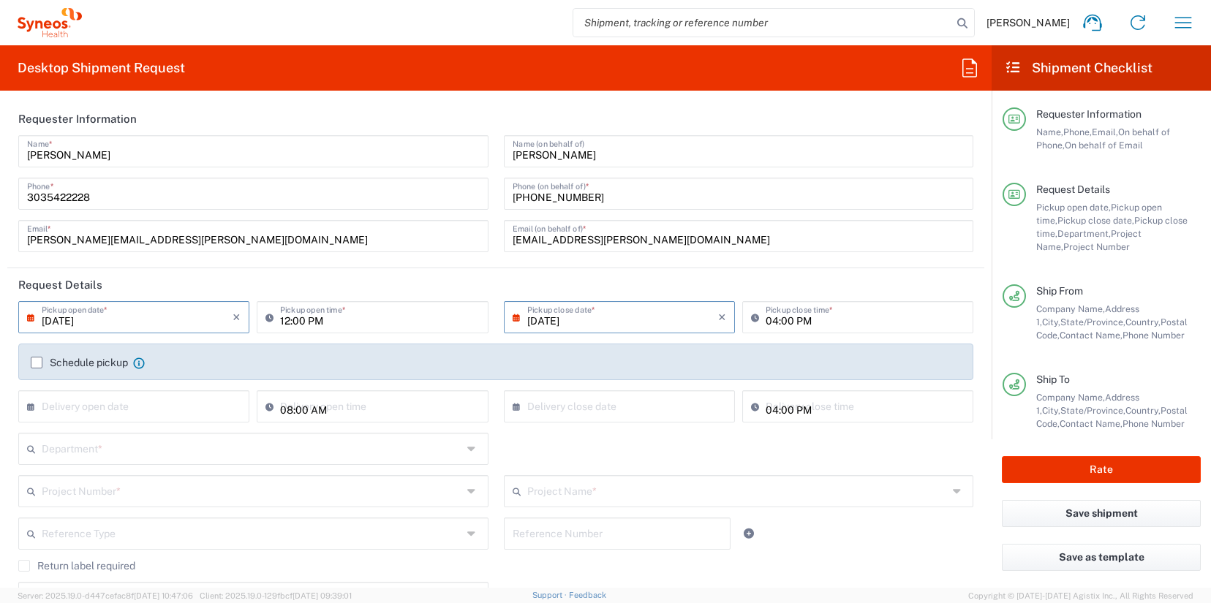
type input "[GEOGRAPHIC_DATA]"
type input "Envelope"
type input "[GEOGRAPHIC_DATA]"
type input "3190"
type input "7054548"
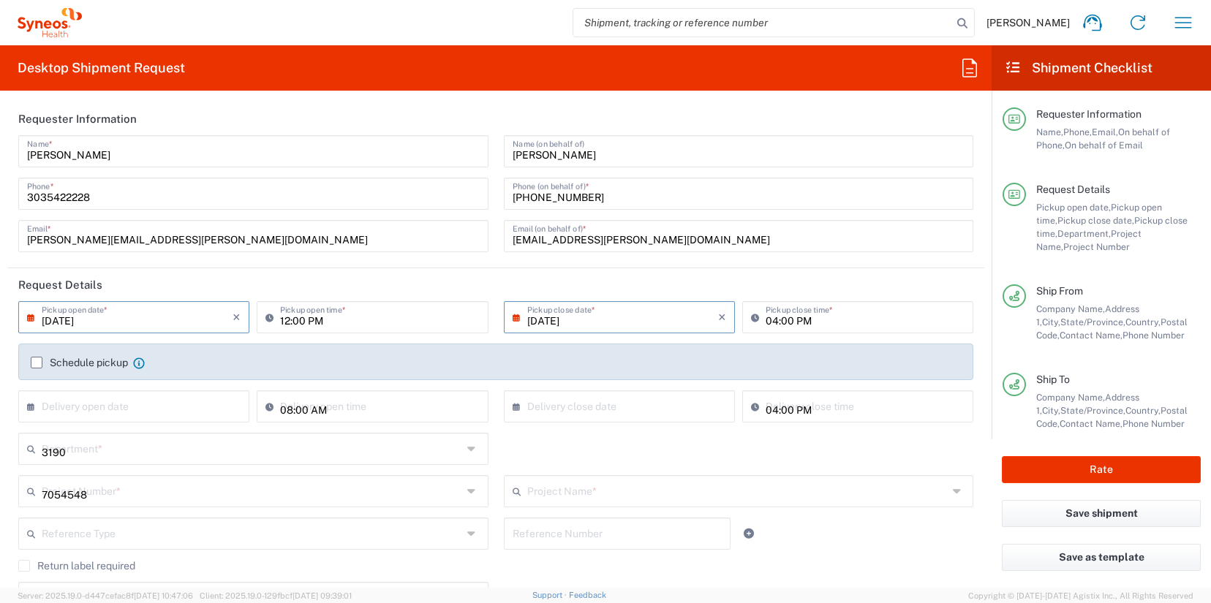
type input "802-[DATE]-003"
click at [1125, 464] on button "Rate" at bounding box center [1101, 469] width 199 height 27
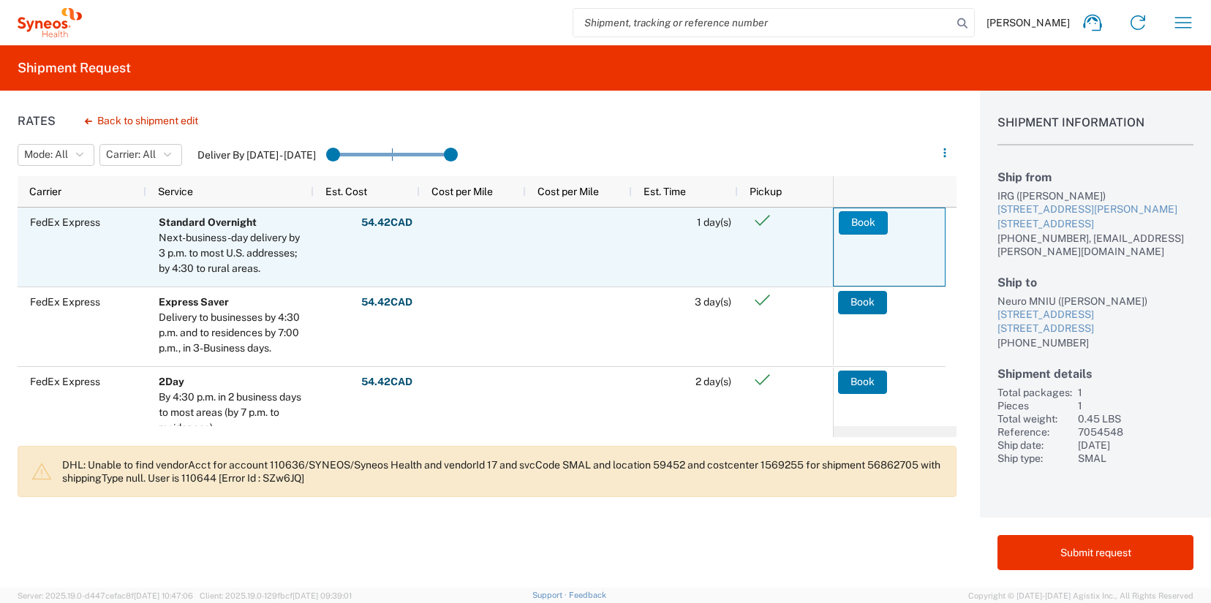
click at [862, 218] on button "Book" at bounding box center [863, 222] width 49 height 23
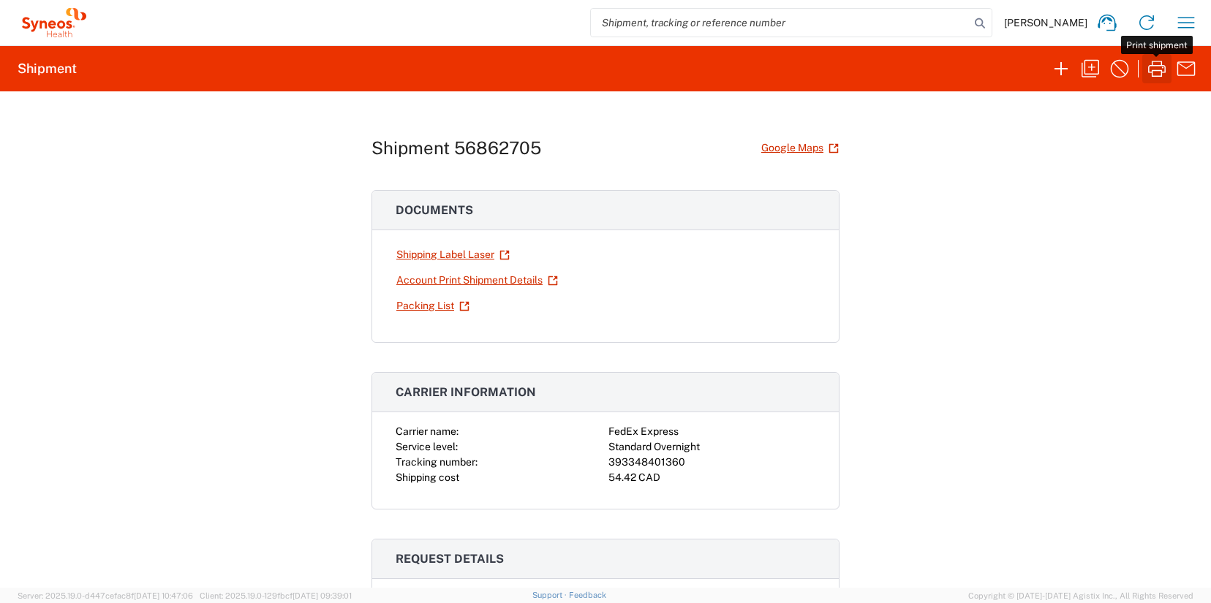
click at [1154, 71] on icon "button" at bounding box center [1156, 68] width 23 height 23
click at [1154, 71] on agx-block-ui "[PERSON_NAME] Home Shipment estimator Shipment tracking Desktop shipment reques…" at bounding box center [605, 301] width 1211 height 603
click at [1097, 68] on icon "button" at bounding box center [1089, 68] width 23 height 23
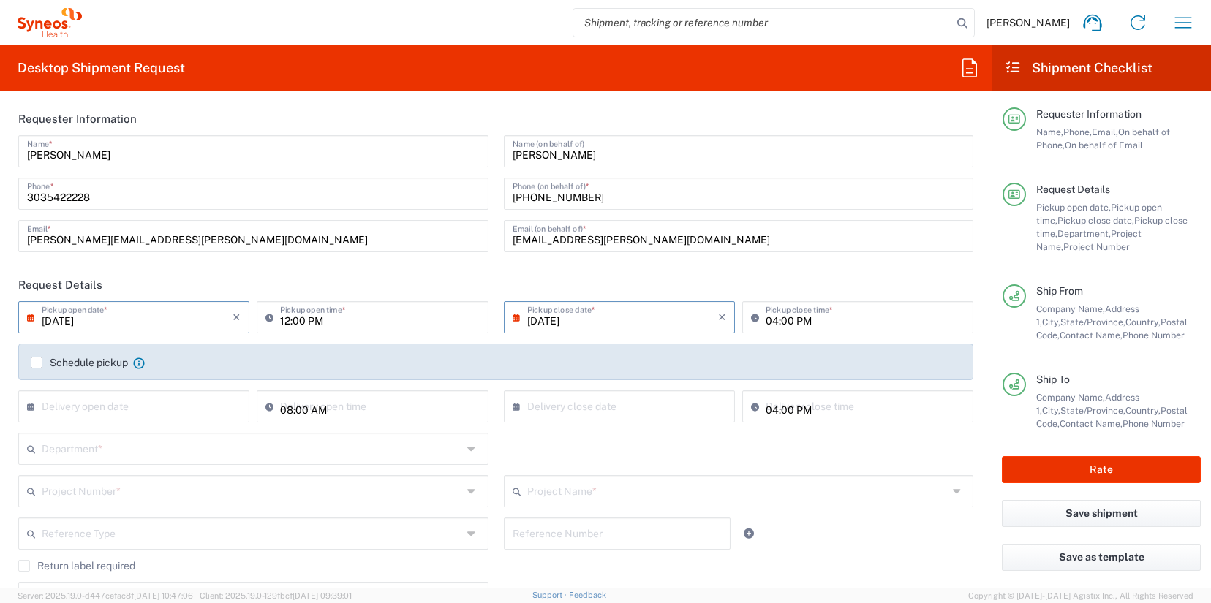
type input "[GEOGRAPHIC_DATA]"
type input "7054548"
type input "[GEOGRAPHIC_DATA]"
type input "Envelope"
type input "802-[DATE]-003"
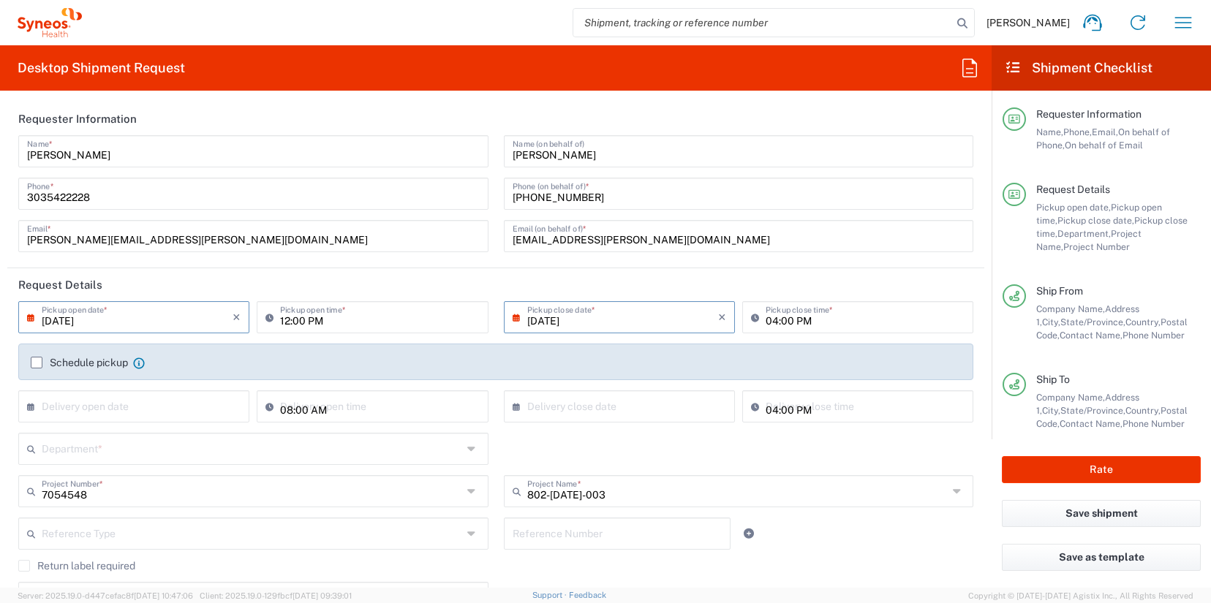
type input "3190"
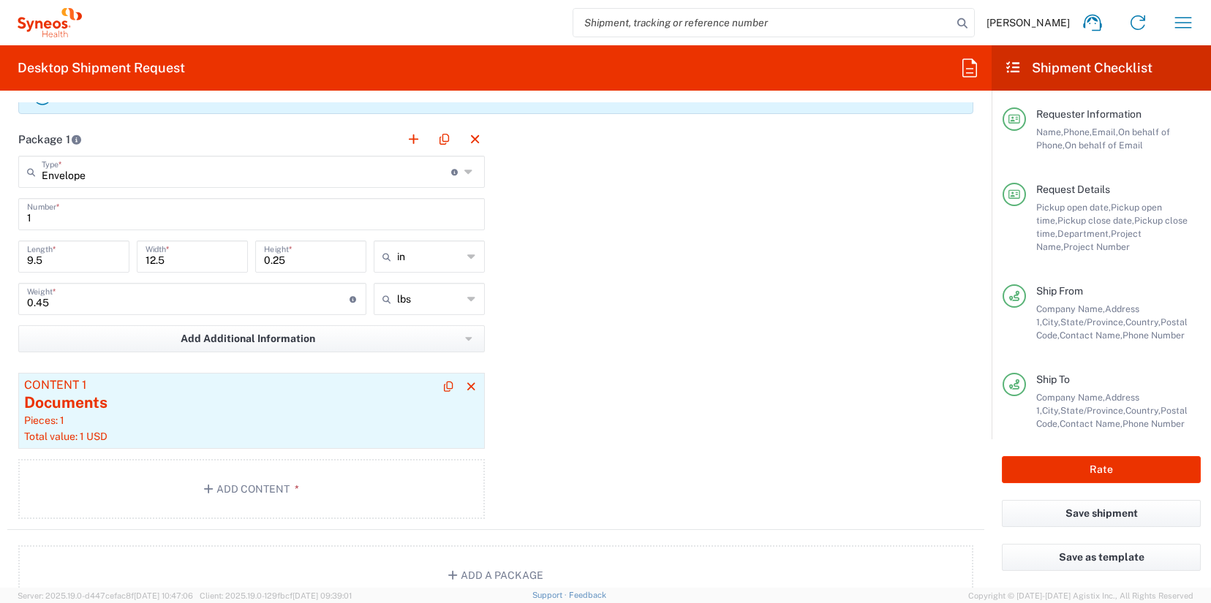
scroll to position [1286, 0]
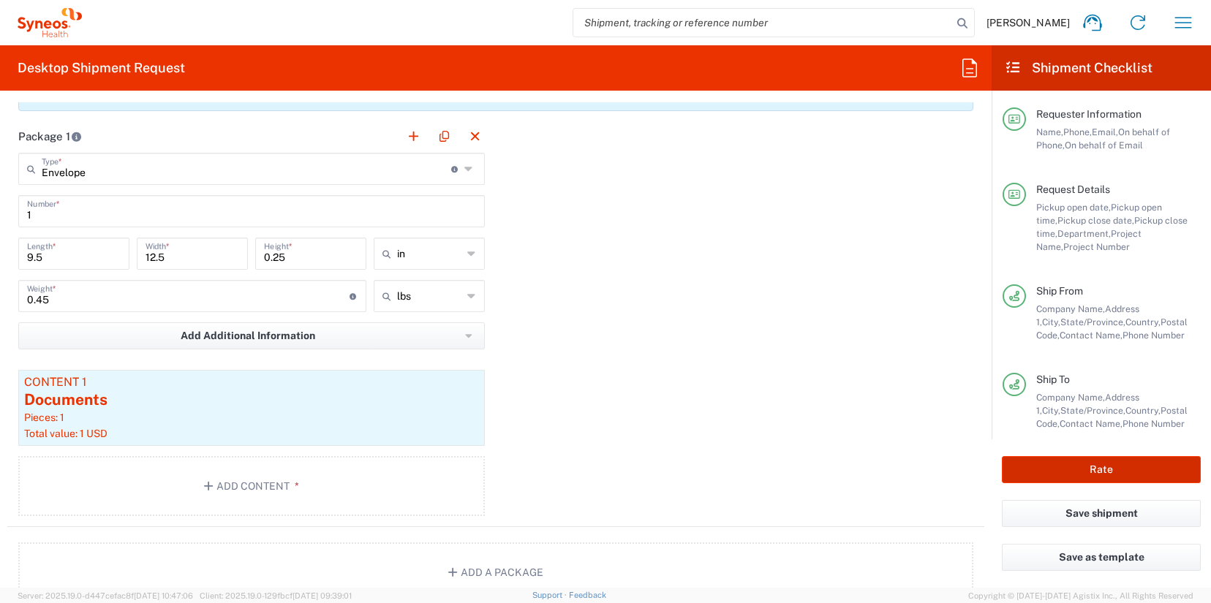
click at [1045, 472] on button "Rate" at bounding box center [1101, 469] width 199 height 27
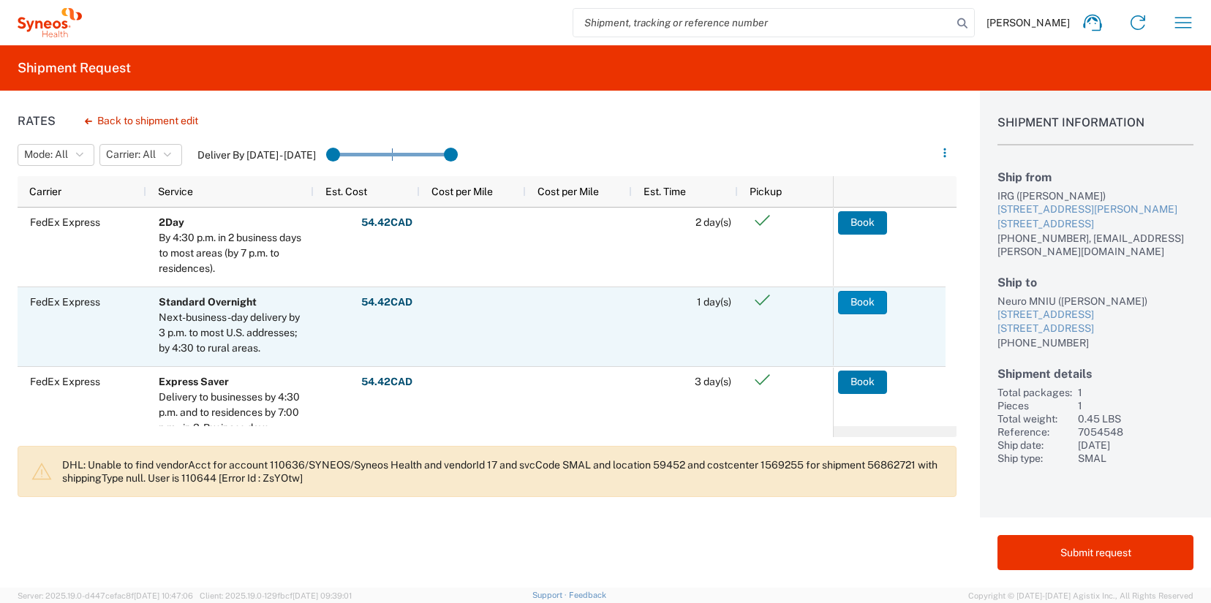
click at [876, 301] on button "Book" at bounding box center [862, 302] width 49 height 23
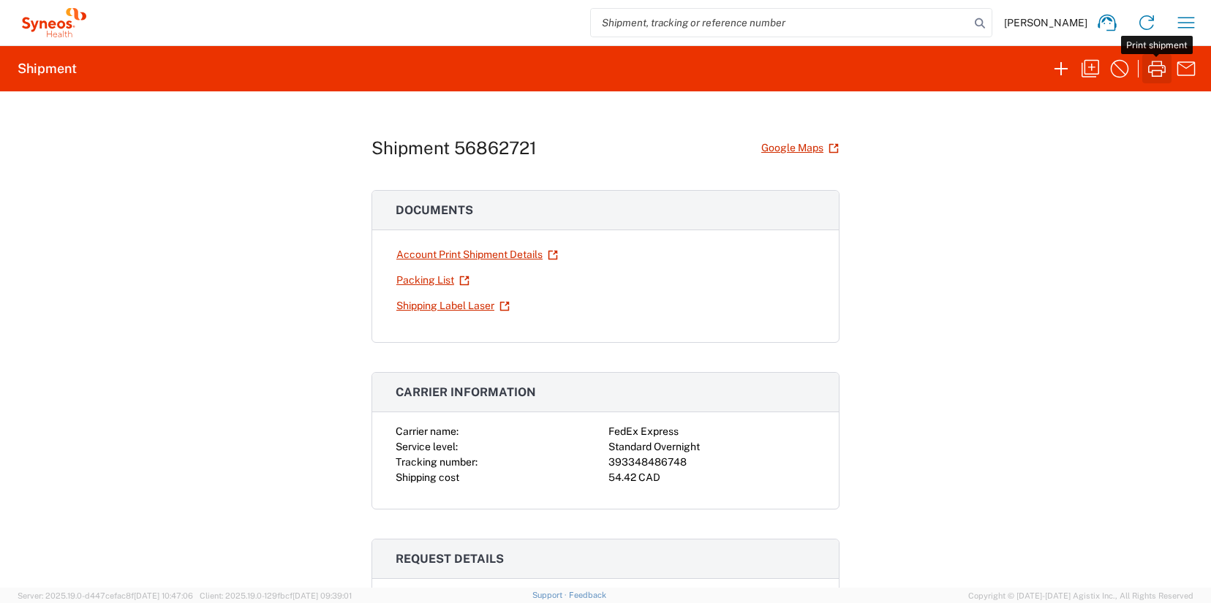
click at [1153, 74] on icon "button" at bounding box center [1156, 68] width 23 height 23
